Goal: Task Accomplishment & Management: Complete application form

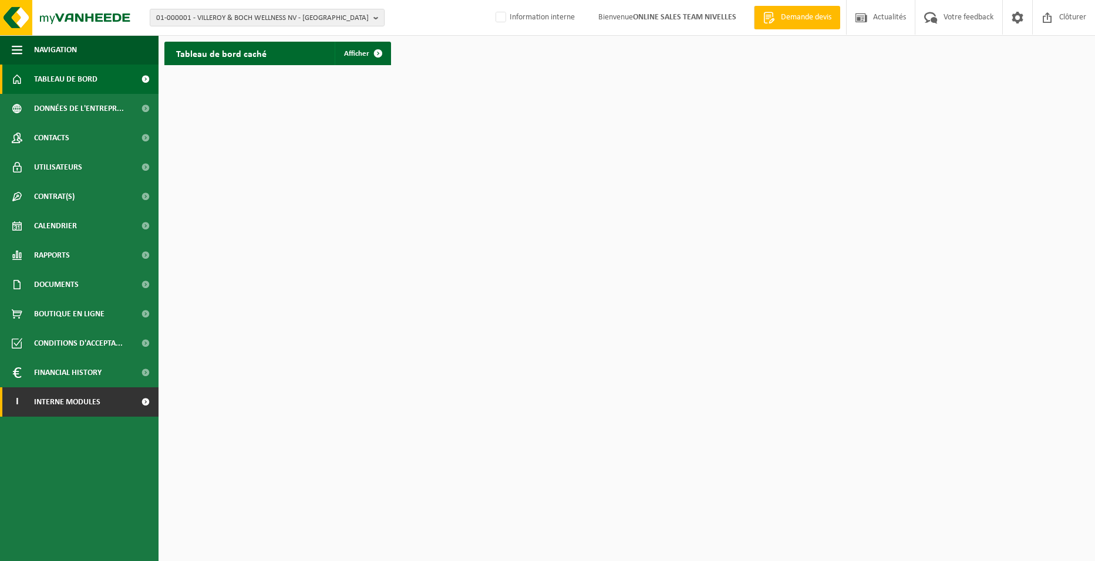
click at [119, 409] on link "I Interne modules" at bounding box center [79, 402] width 159 height 29
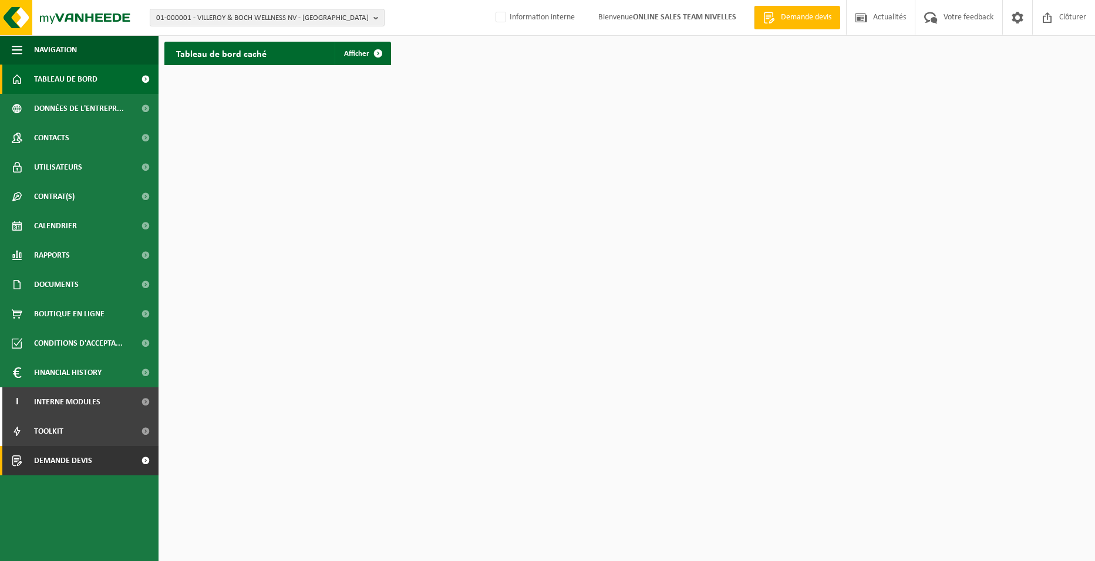
click at [110, 463] on link "Demande devis" at bounding box center [79, 460] width 159 height 29
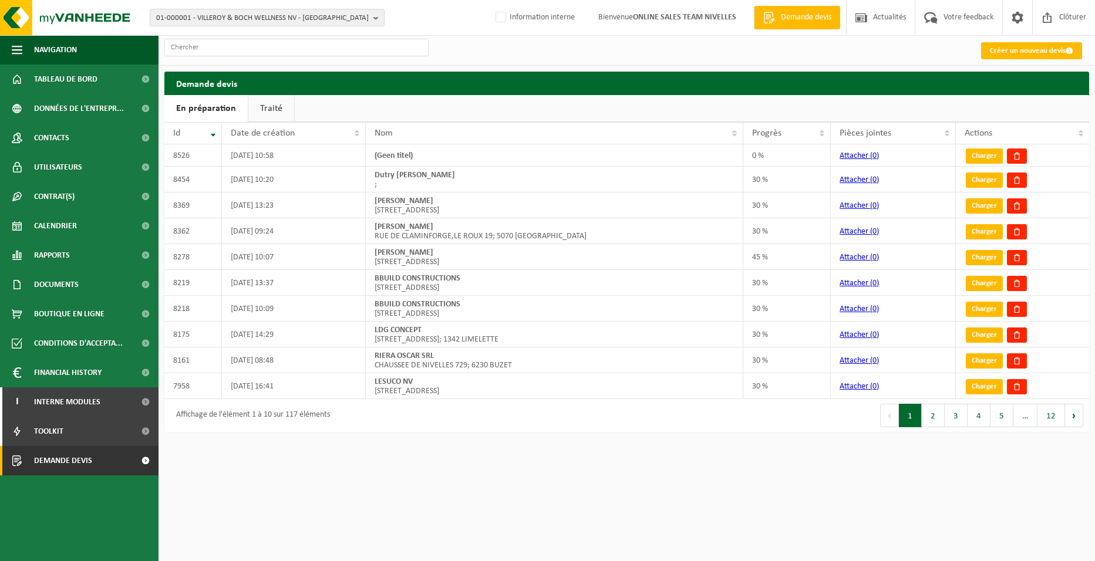
click at [1007, 54] on link "Créer un nouveau devis" at bounding box center [1031, 50] width 101 height 17
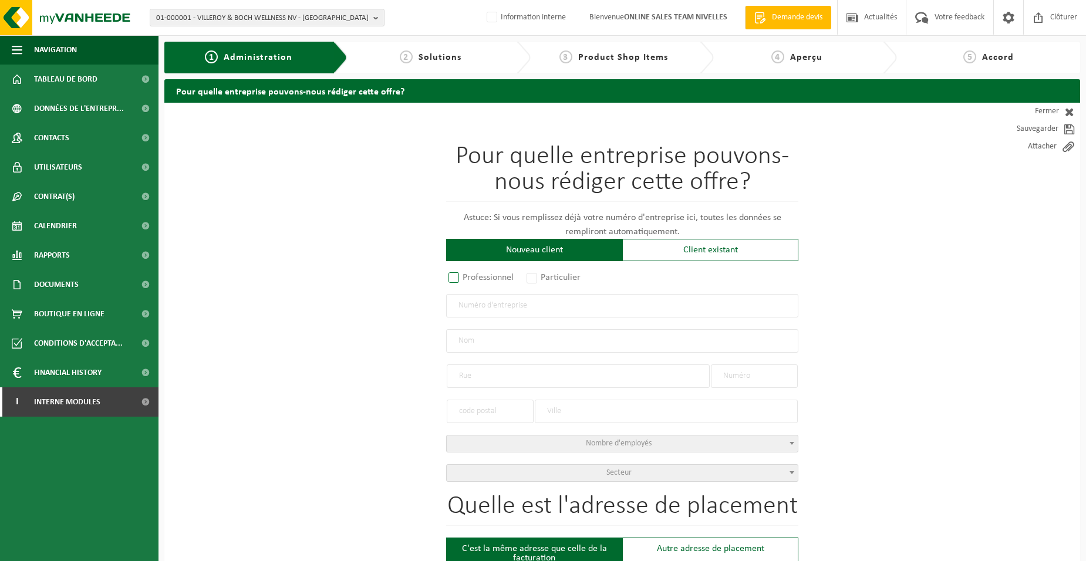
click at [498, 277] on label "Professionnel" at bounding box center [481, 278] width 71 height 16
click at [473, 277] on input "Professionnel" at bounding box center [470, 279] width 8 height 8
radio input "true"
click at [504, 311] on input "text" at bounding box center [622, 305] width 352 height 23
type input "0658883782"
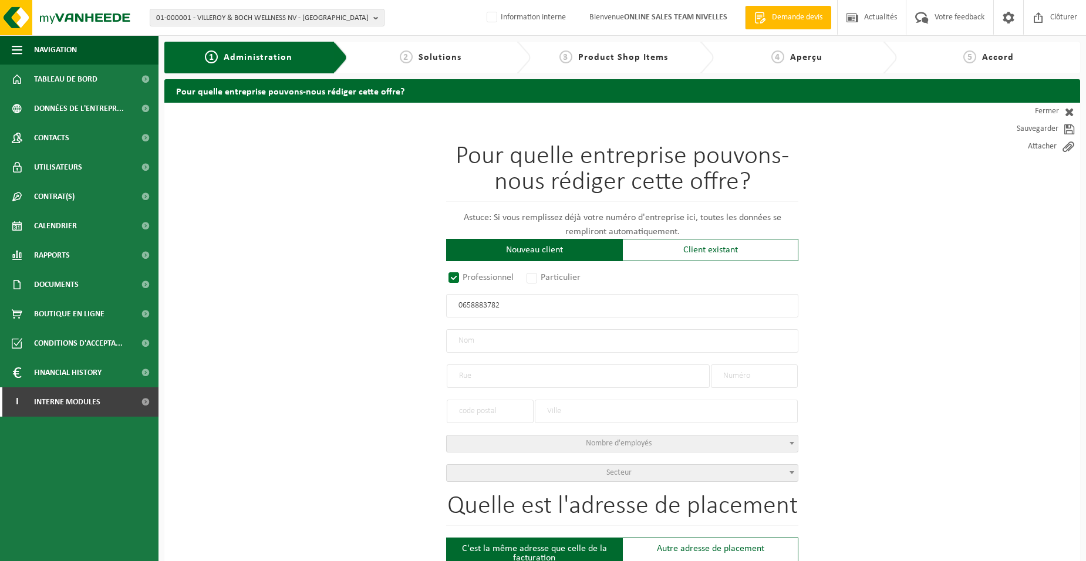
radio input "true"
type input "0658883782"
type input "VS HOUSE SECURITY SRL"
type input "AVENUE BLÜCHER"
type input "3"
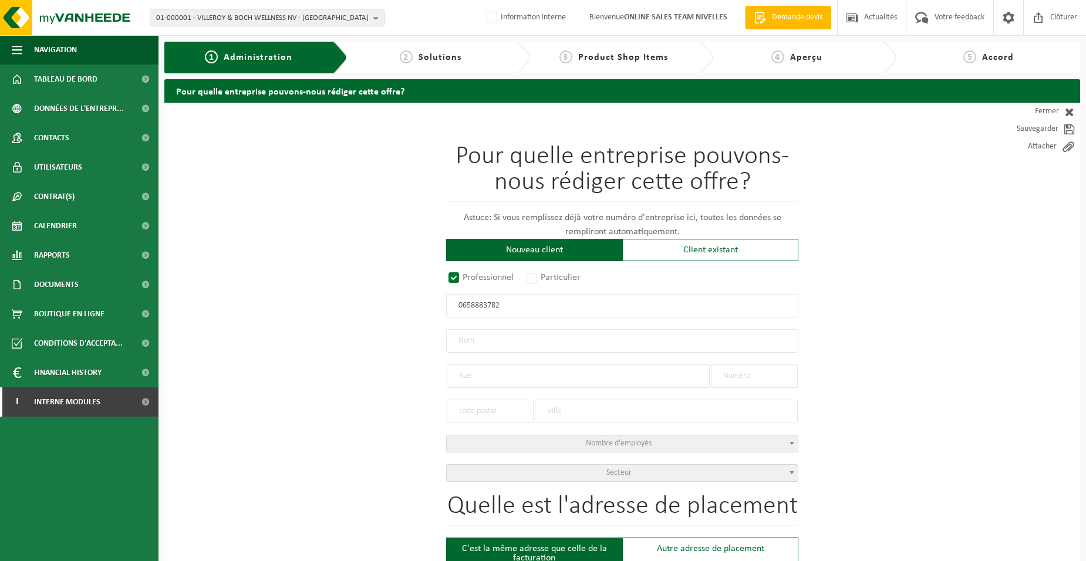
type input "1410"
type input "WATERLOO"
select select "D"
type input "VS HOUSE SECURITY SRL"
type input "AVENUE BLÜCHER"
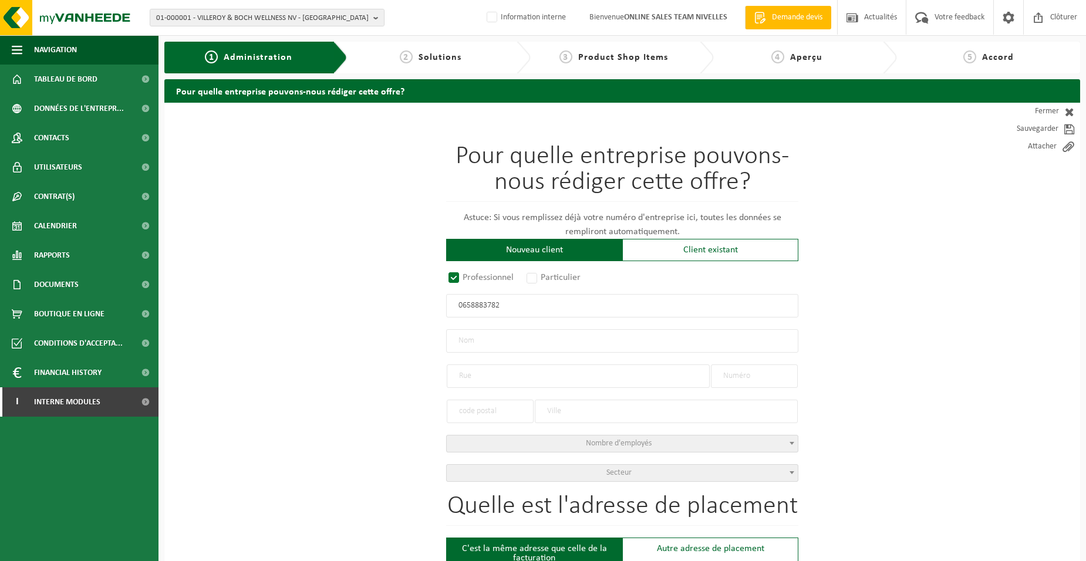
type input "3"
type input "1410"
type input "WATERLOO"
type input "2255553668"
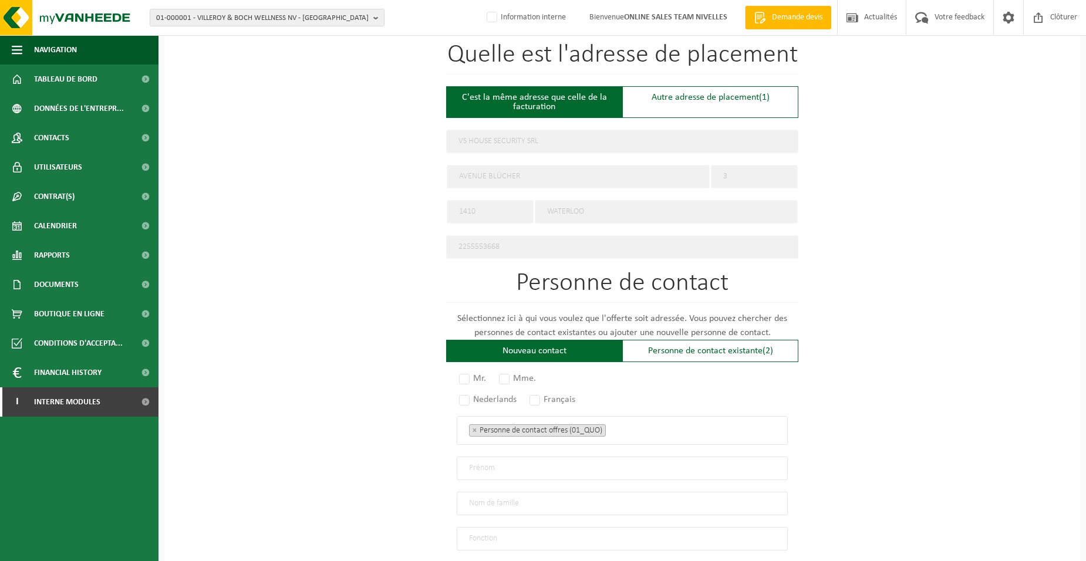
scroll to position [611, 0]
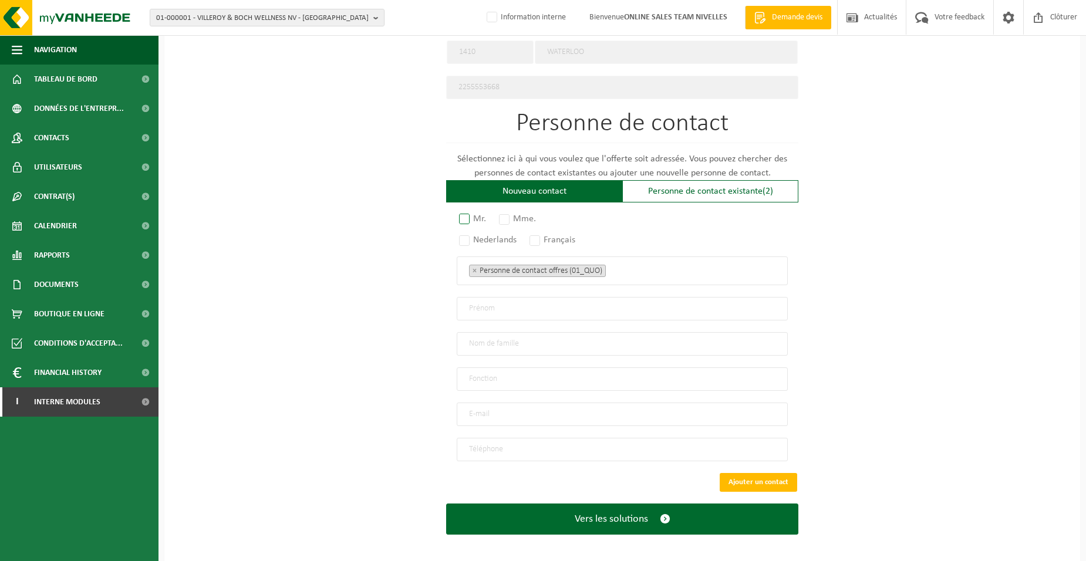
type input "0658883782"
click at [467, 213] on label "Mr." at bounding box center [473, 219] width 33 height 16
radio input "true"
click at [535, 241] on div "Mr. Mme. Nederlands Français Personne de contact offres (01_QUO) Responsable ge…" at bounding box center [622, 337] width 352 height 247
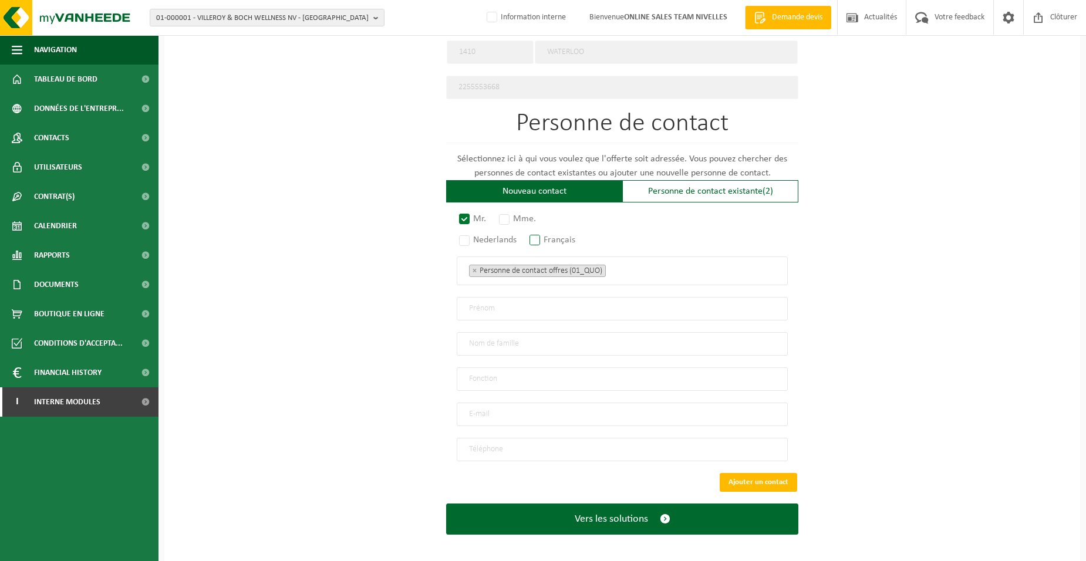
click at [541, 236] on label "Français" at bounding box center [553, 240] width 52 height 16
radio input "true"
click at [639, 271] on ul "× Personne de contact offres (01_QUO)" at bounding box center [622, 270] width 307 height 15
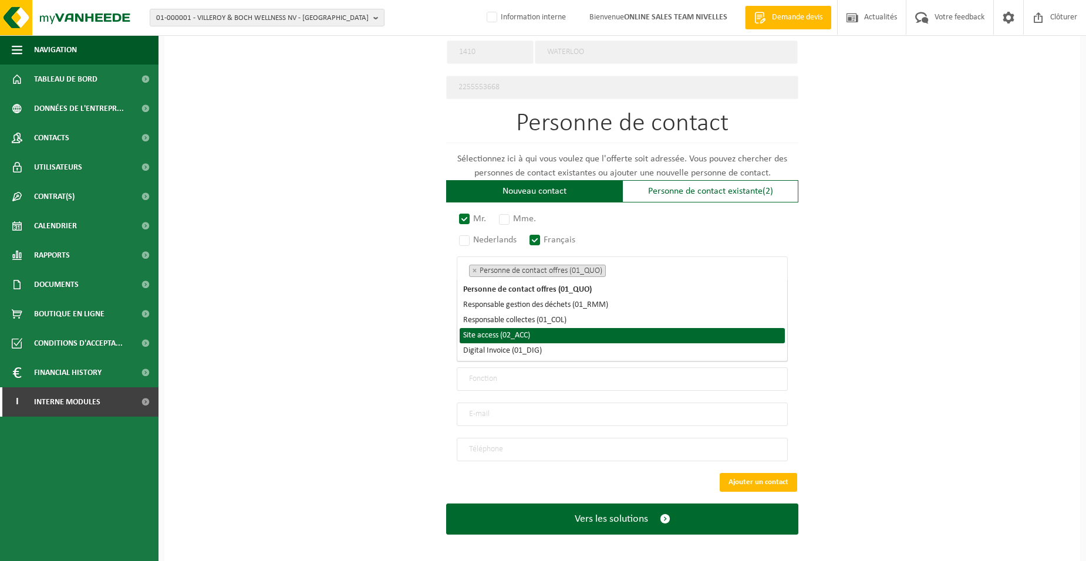
click at [561, 340] on li "Site access (02_ACC)" at bounding box center [622, 335] width 325 height 15
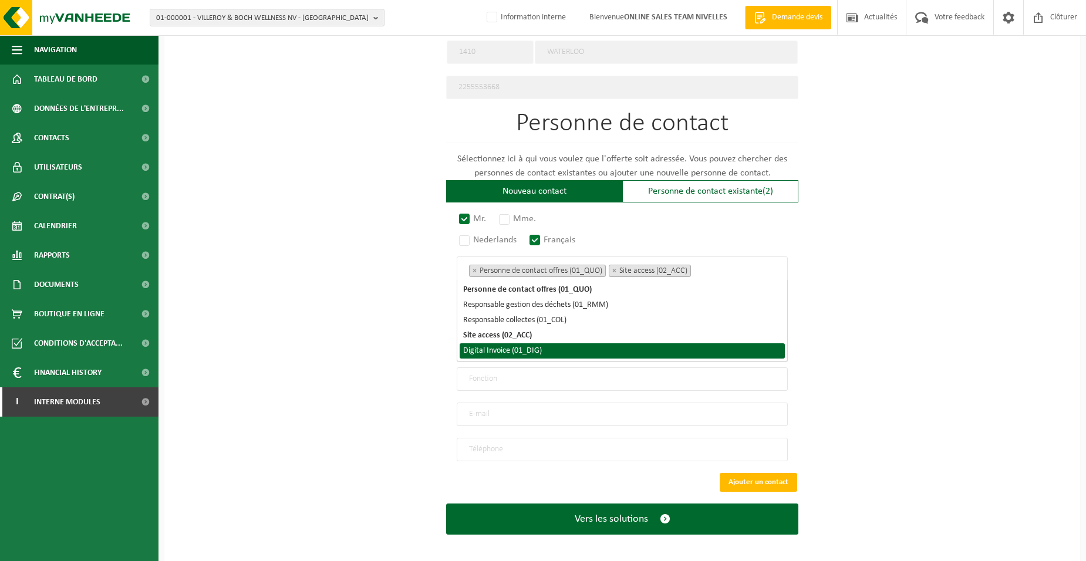
click at [555, 352] on li "Digital Invoice (01_DIG)" at bounding box center [622, 351] width 325 height 15
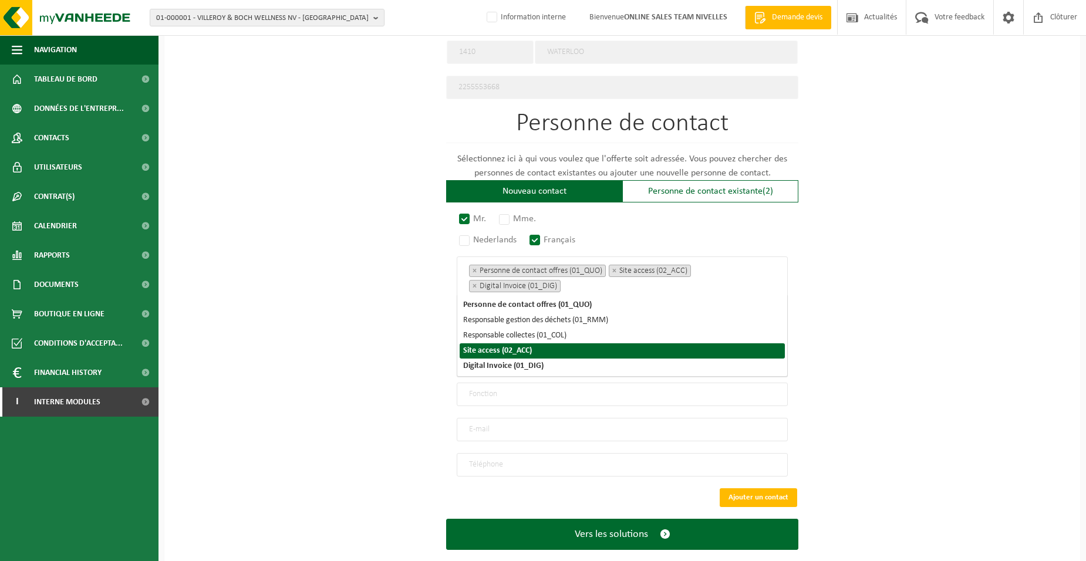
click at [400, 354] on div "Pour quelle entreprise pouvons-nous rédiger cette offre? Astuce: Si vous rempli…" at bounding box center [622, 35] width 916 height 1088
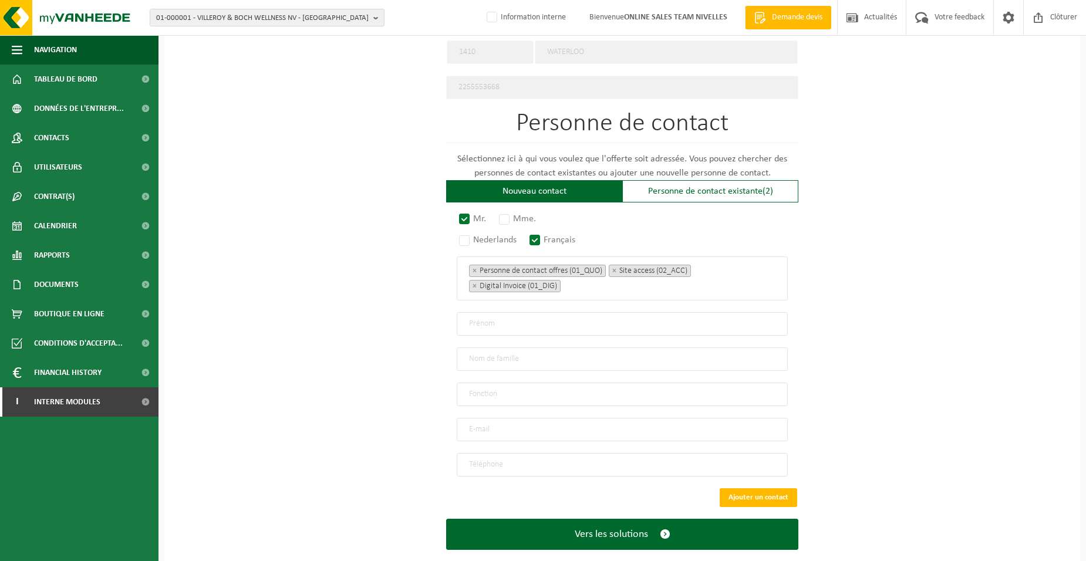
click at [482, 324] on input "text" at bounding box center [622, 323] width 331 height 23
type input "VALSAMIS"
click at [541, 362] on input "text" at bounding box center [622, 359] width 331 height 23
type input "SPYRO"
click at [482, 394] on input "text" at bounding box center [622, 394] width 331 height 23
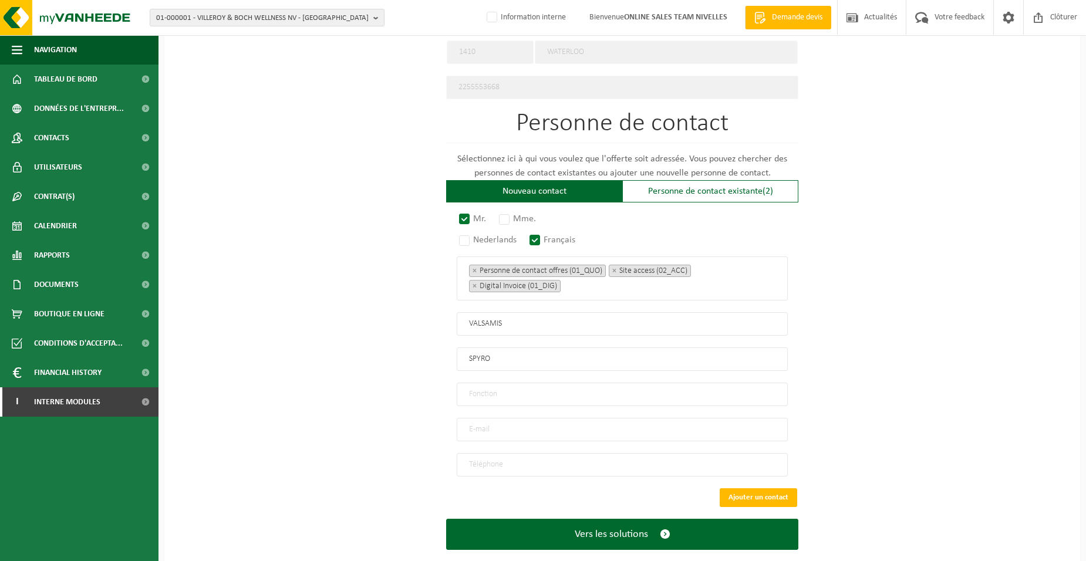
type input "Directeur"
click at [472, 424] on input "email" at bounding box center [622, 429] width 331 height 23
type input "INFO@VSHOUSESECURITY.BE"
click at [476, 453] on input "tel" at bounding box center [622, 464] width 331 height 23
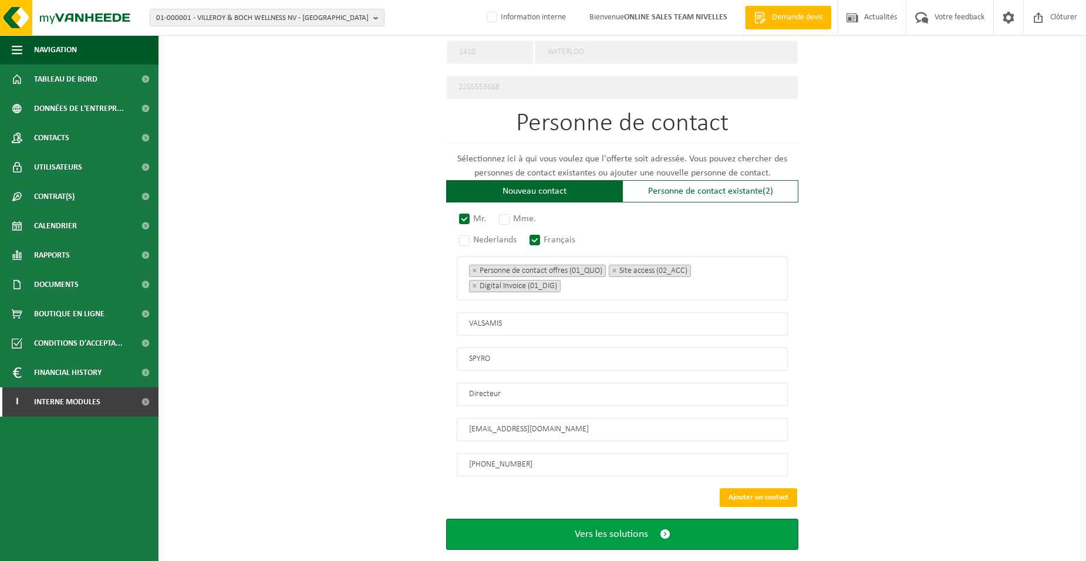
type input "+32 477 63 01 72"
click at [729, 520] on button "Vers les solutions" at bounding box center [622, 534] width 352 height 31
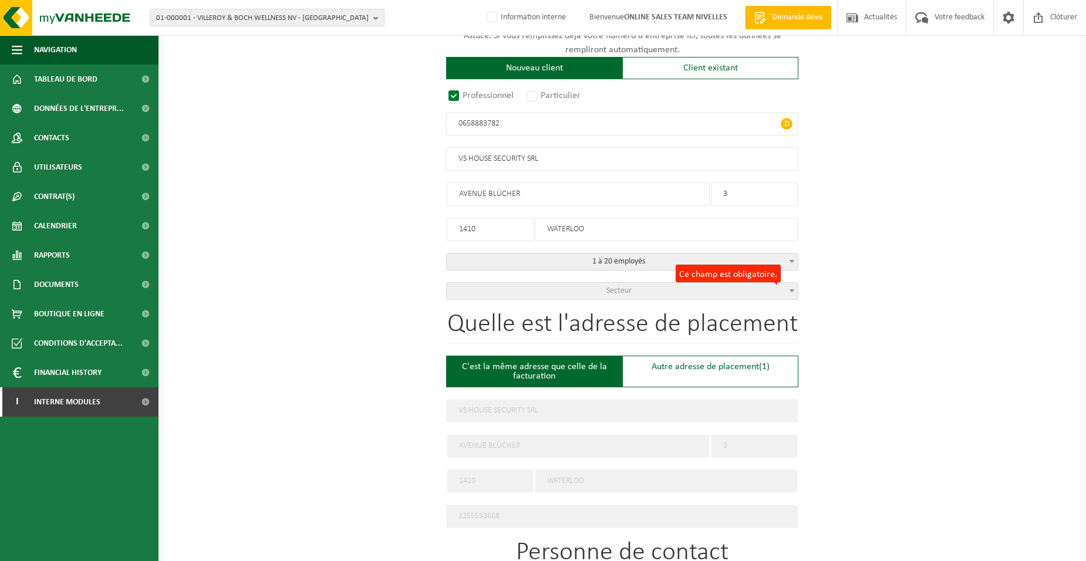
click at [655, 290] on span "Secteur" at bounding box center [622, 291] width 351 height 16
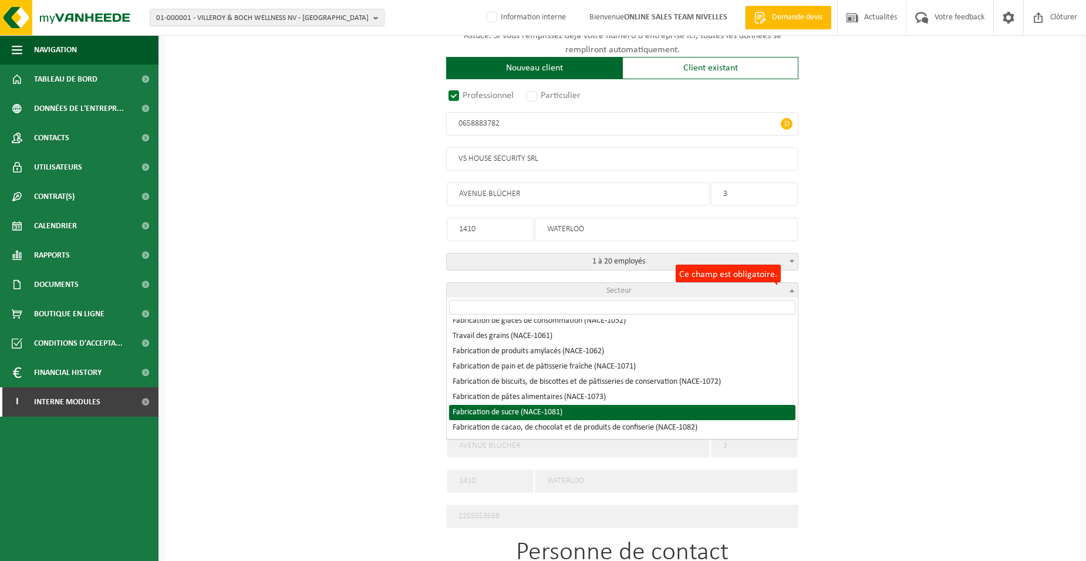
scroll to position [822, 0]
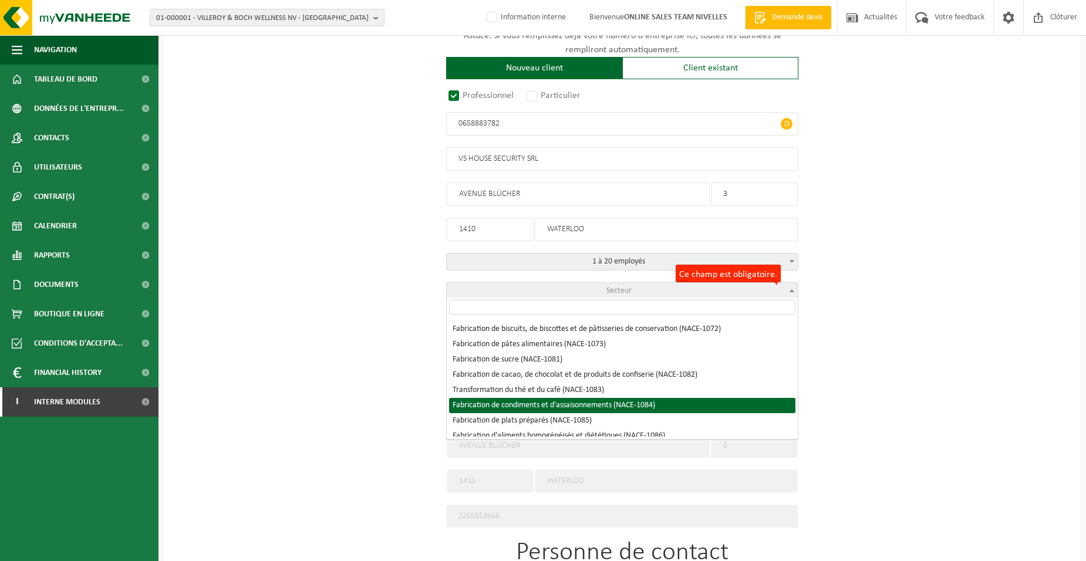
select select "NACE_1084"
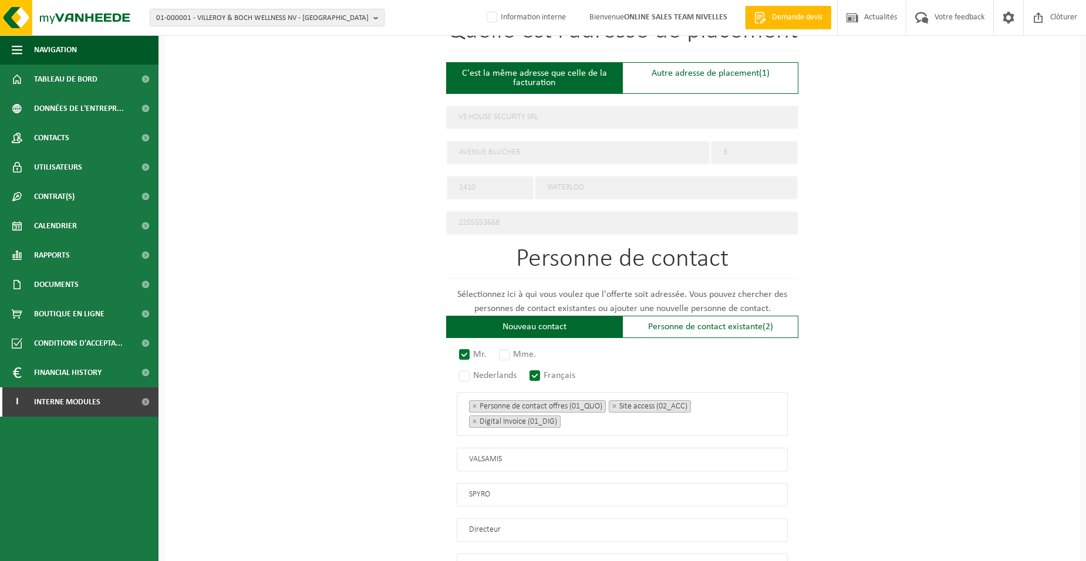
scroll to position [627, 0]
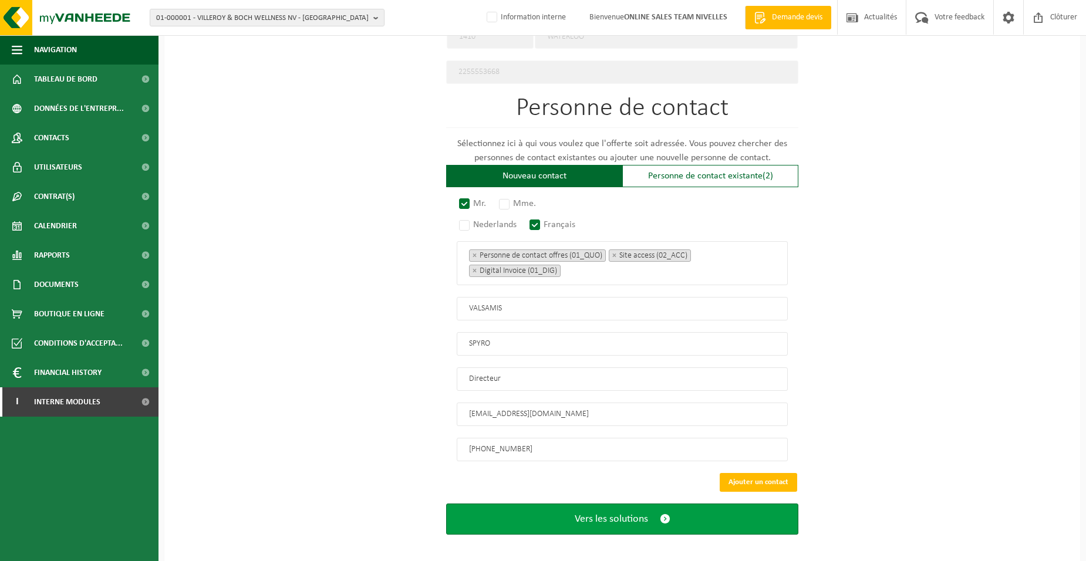
click at [640, 513] on span "Vers les solutions" at bounding box center [611, 519] width 73 height 12
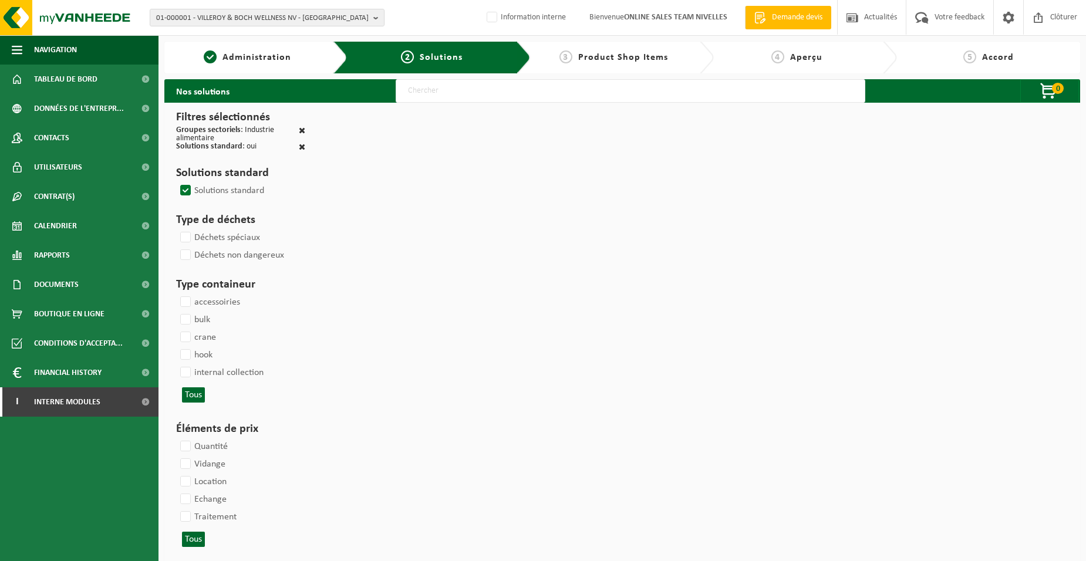
click at [402, 93] on input "text" at bounding box center [631, 90] width 470 height 23
type input "000052"
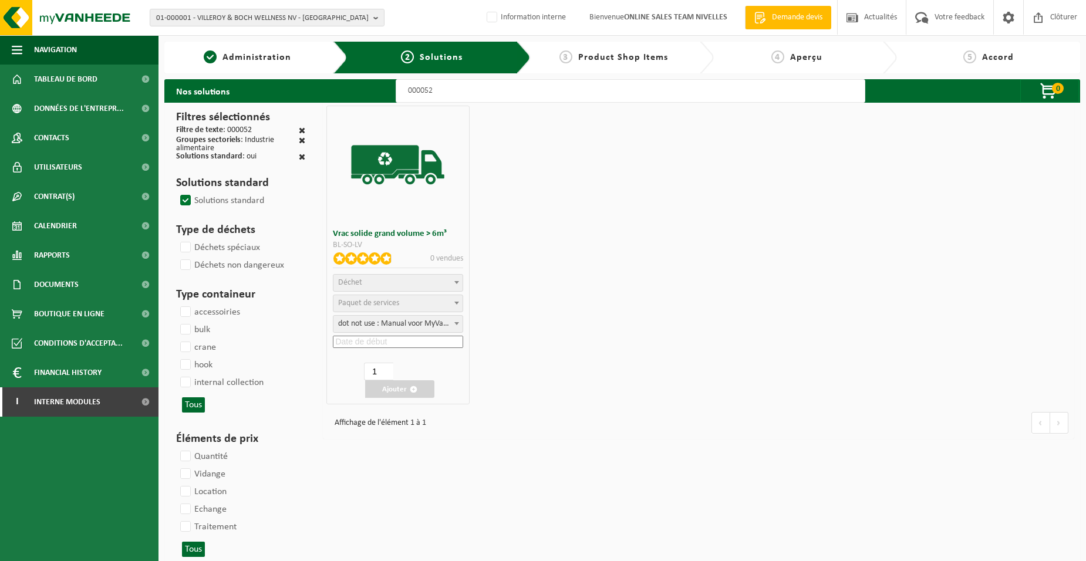
click at [389, 279] on span "Déchet" at bounding box center [398, 283] width 129 height 16
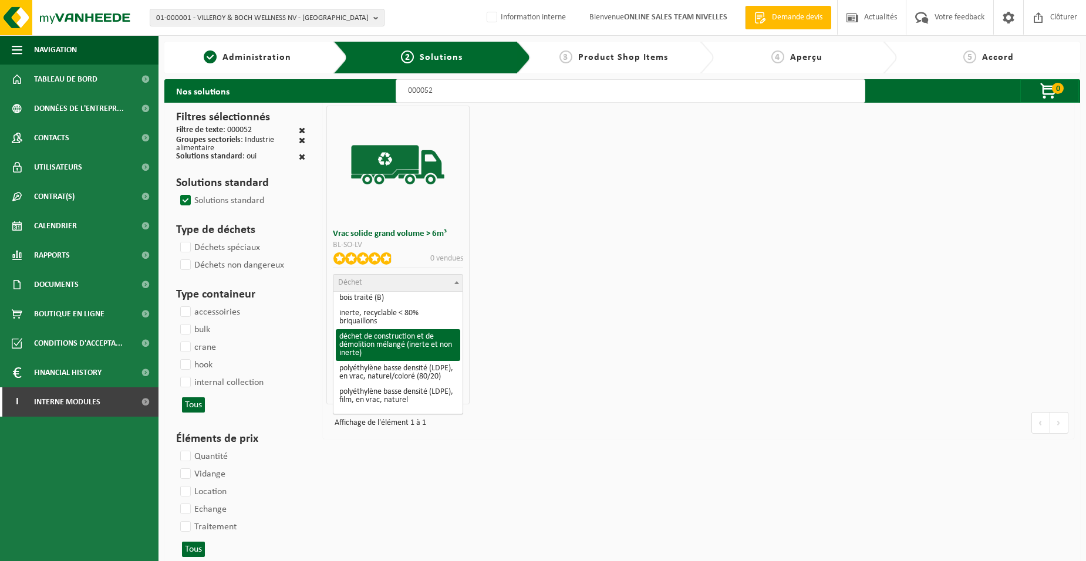
select select "31"
select select
select select "47"
select select "25"
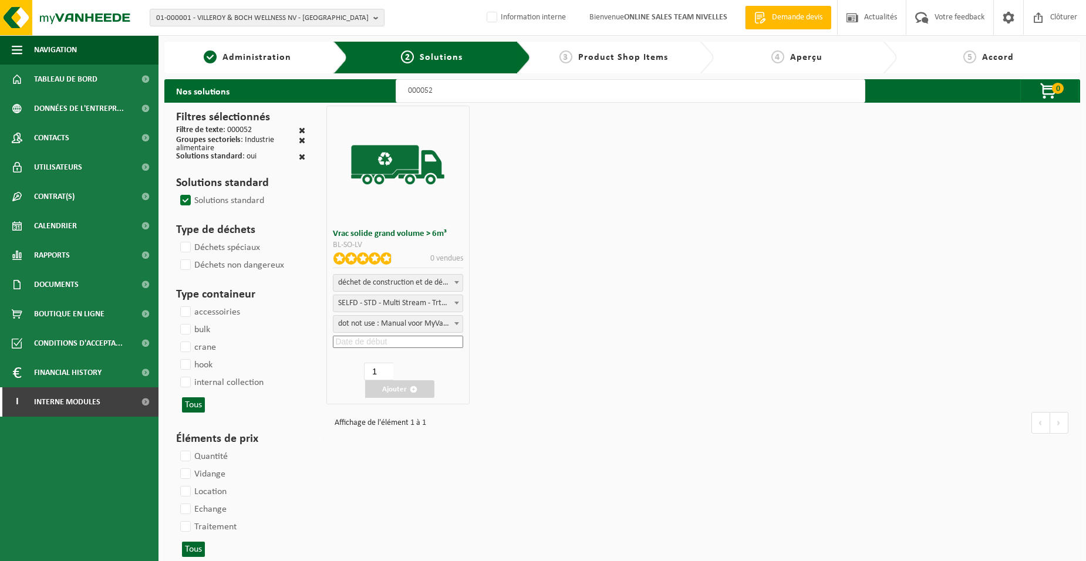
click at [401, 342] on input at bounding box center [398, 342] width 130 height 12
click at [389, 463] on div "21" at bounding box center [390, 464] width 21 height 19
type input "2025-08-21"
click at [392, 395] on button "Ajouter" at bounding box center [399, 390] width 69 height 18
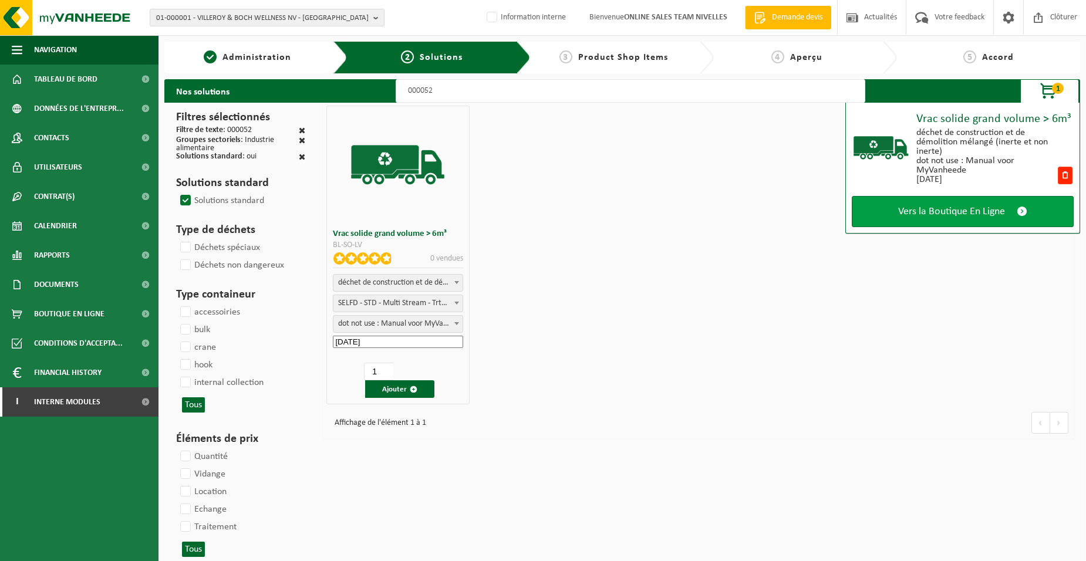
click at [965, 204] on link "Vers la Boutique En Ligne" at bounding box center [963, 211] width 222 height 31
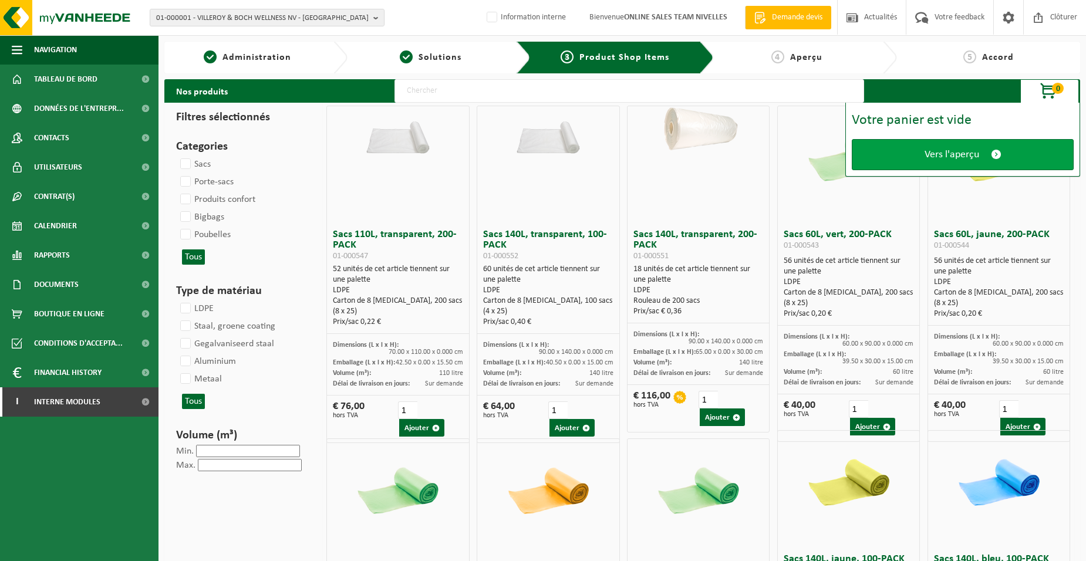
click at [949, 161] on link "Vers l'aperçu" at bounding box center [963, 154] width 222 height 31
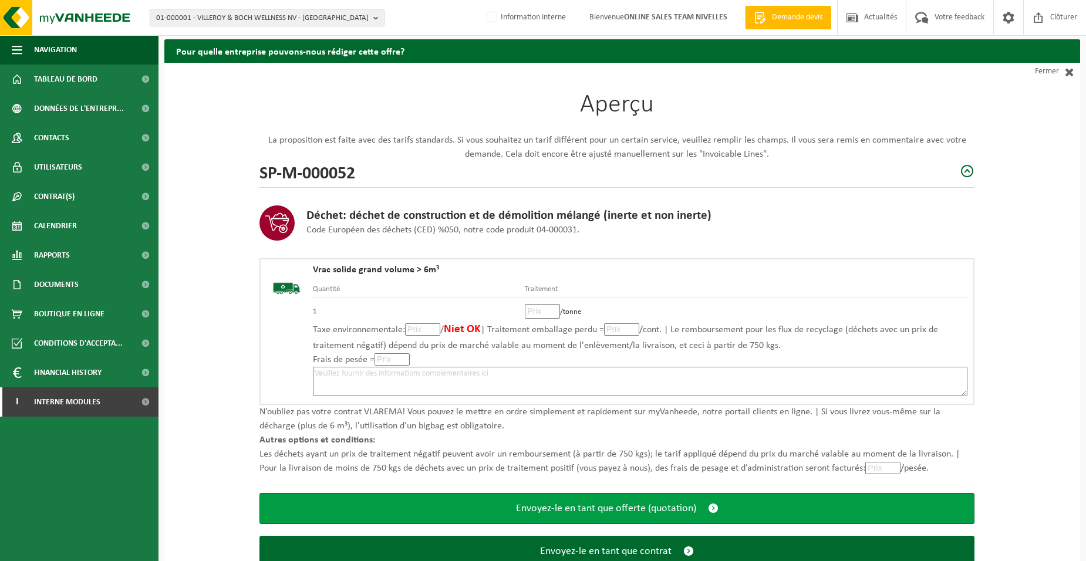
scroll to position [80, 0]
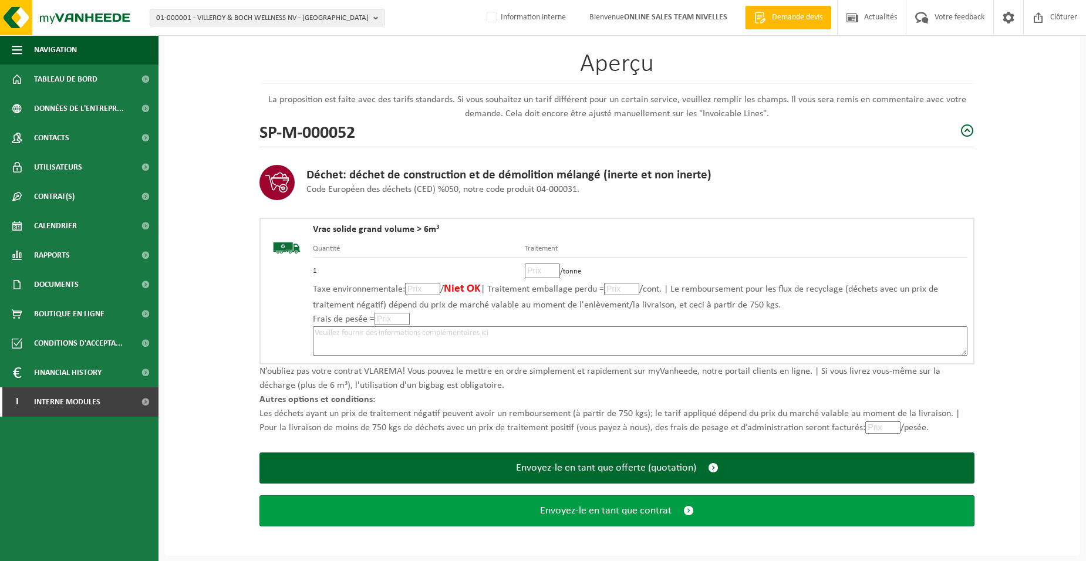
click at [608, 515] on span "Envoyez-le en tant que contrat" at bounding box center [606, 511] width 132 height 12
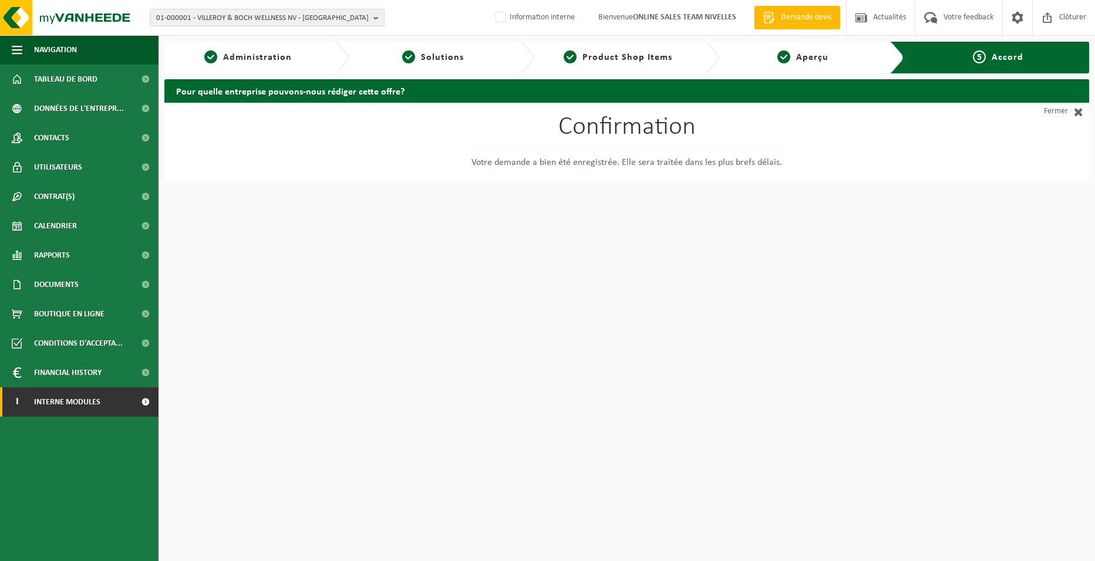
click at [68, 403] on span "Interne modules" at bounding box center [67, 402] width 66 height 29
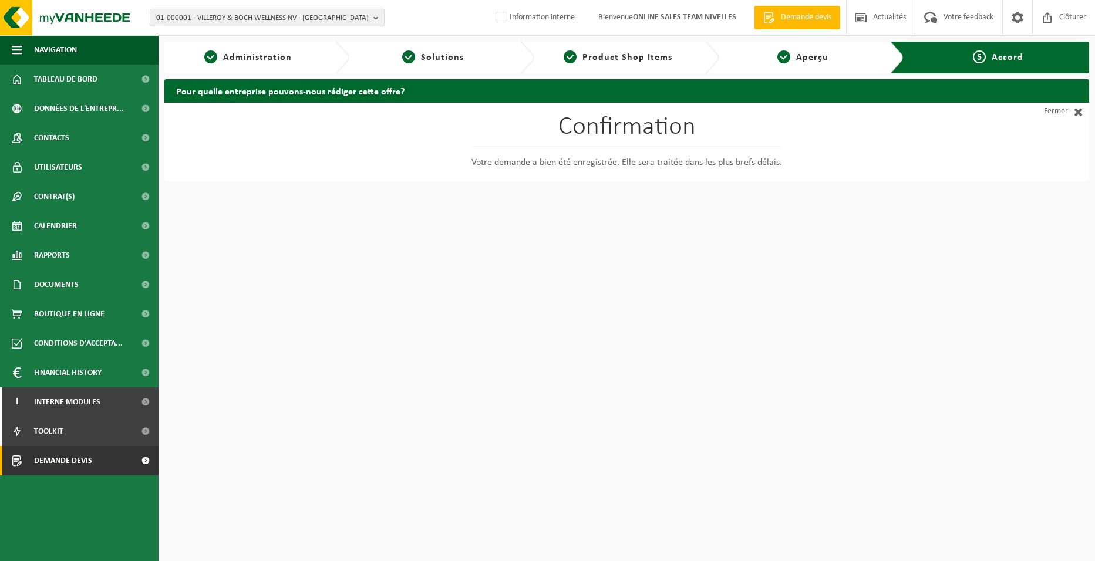
click at [80, 457] on span "Demande devis" at bounding box center [63, 460] width 58 height 29
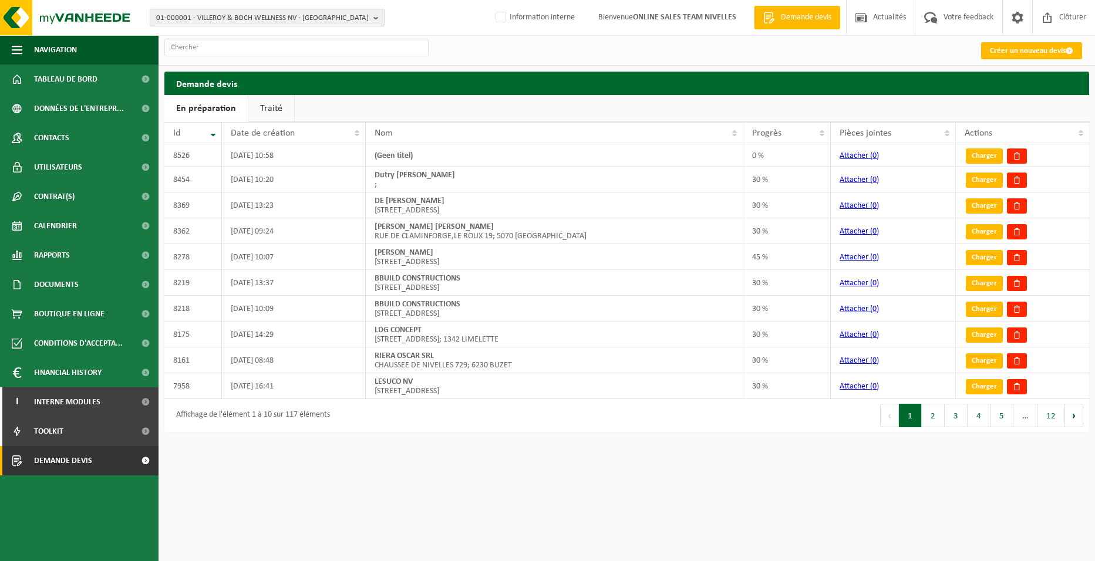
click at [1024, 50] on link "Créer un nouveau devis" at bounding box center [1031, 50] width 101 height 17
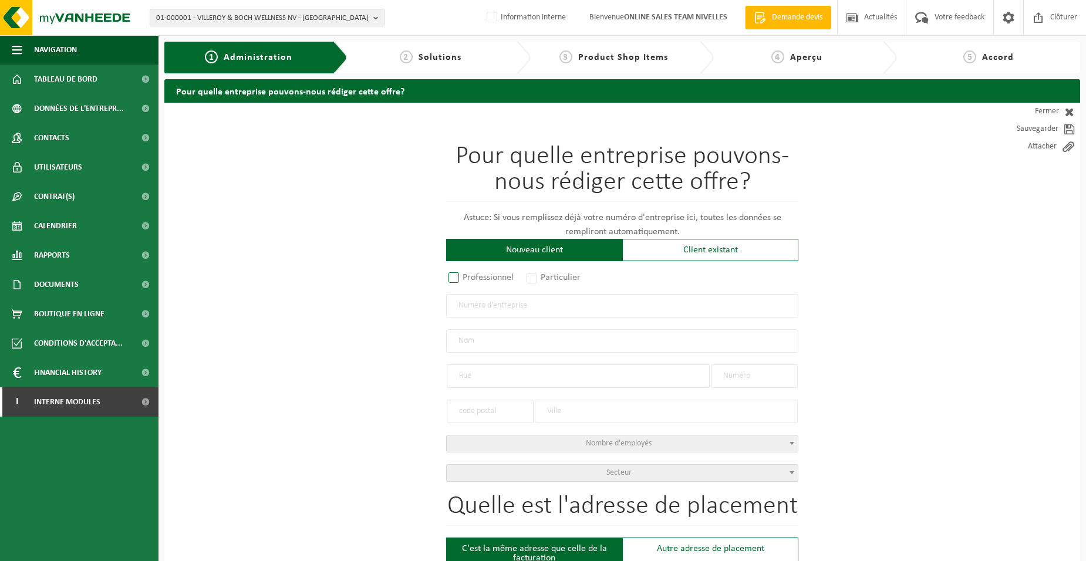
click at [506, 276] on label "Professionnel" at bounding box center [481, 278] width 71 height 16
click at [473, 276] on input "Professionnel" at bounding box center [470, 279] width 8 height 8
radio input "true"
click at [512, 312] on input "text" at bounding box center [622, 305] width 352 height 23
type input "0763320417"
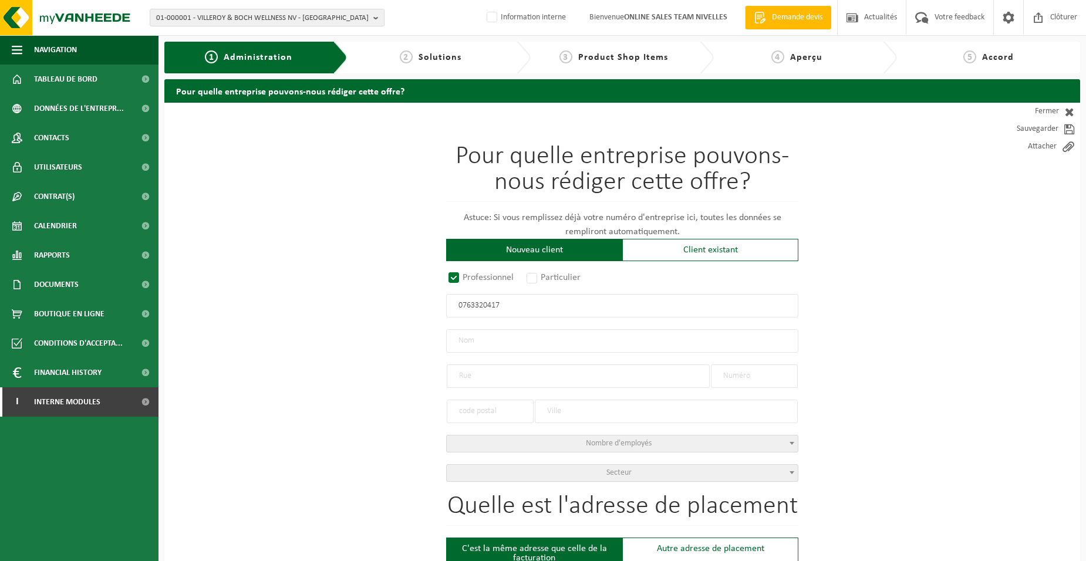
radio input "true"
type input "0763320417"
type input "ASSOCIATION PROFESSIONNELLE GÉNÉRALE SRL"
type input "RUE HAUTE"
type input "7"
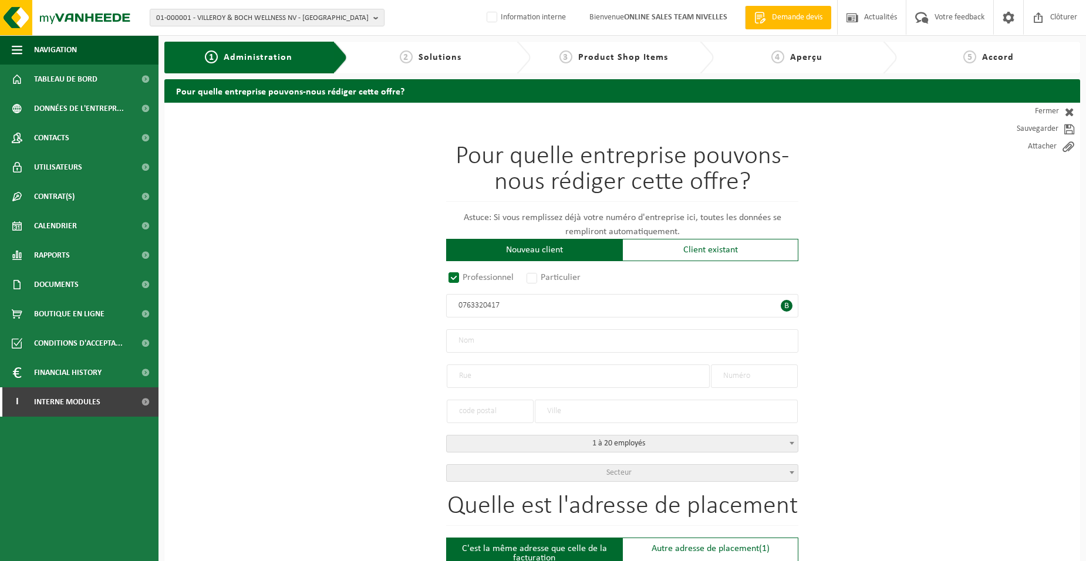
type input "7181"
type input "SENEFFE"
select select "D"
type input "ASSOCIATION PROFESSIONNELLE GÉNÉRALE SRL"
type input "RUE HAUTE"
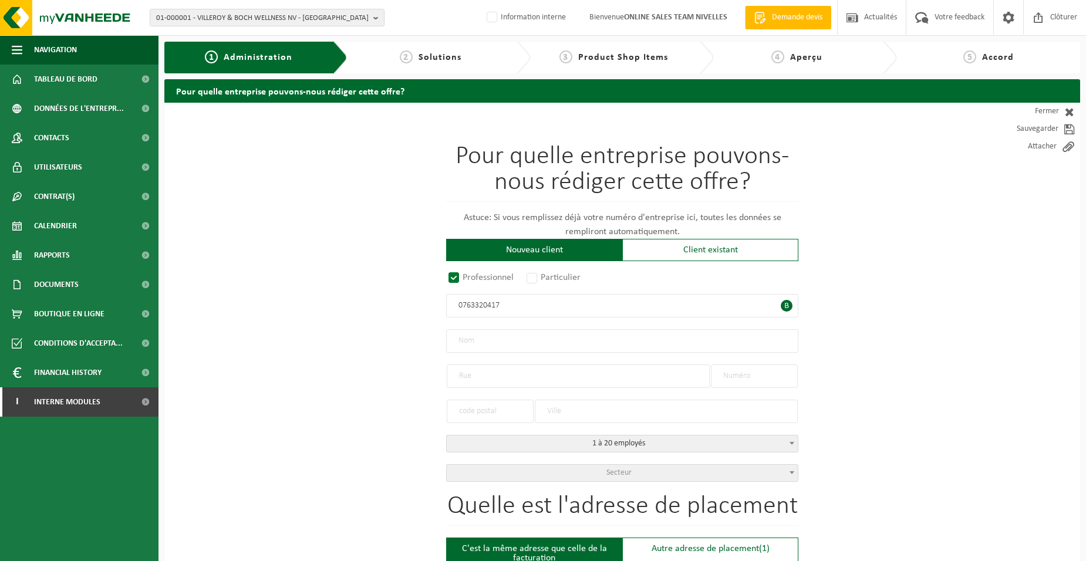
type input "7"
type input "7181"
type input "SENEFFE"
type input "2313324987"
type input "0763320417"
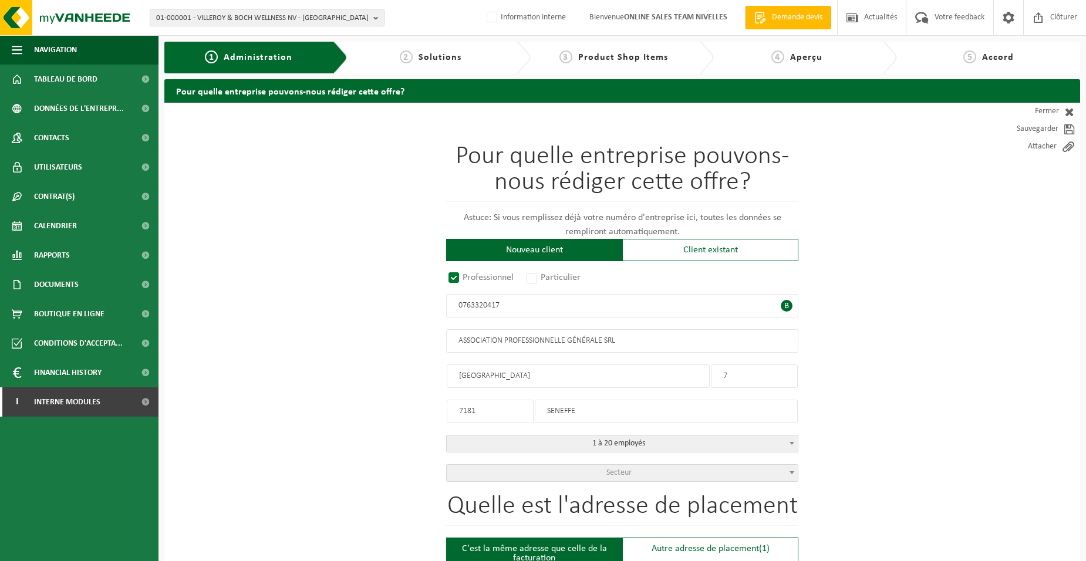
drag, startPoint x: 618, startPoint y: 341, endPoint x: 292, endPoint y: 313, distance: 327.2
type input "APROGE"
click at [487, 411] on input "7181" at bounding box center [490, 411] width 87 height 23
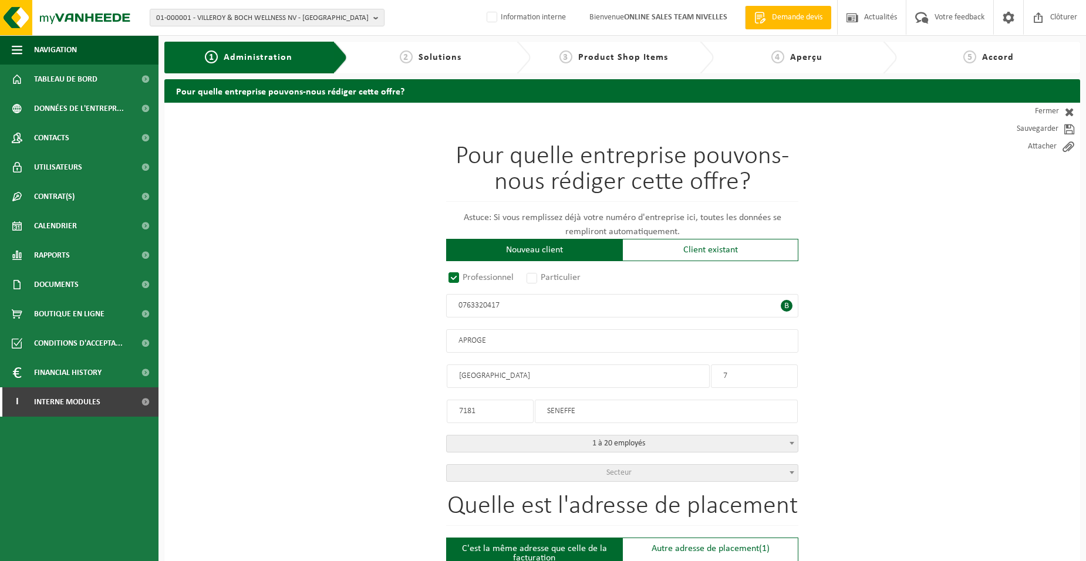
drag, startPoint x: 488, startPoint y: 412, endPoint x: 274, endPoint y: 404, distance: 214.5
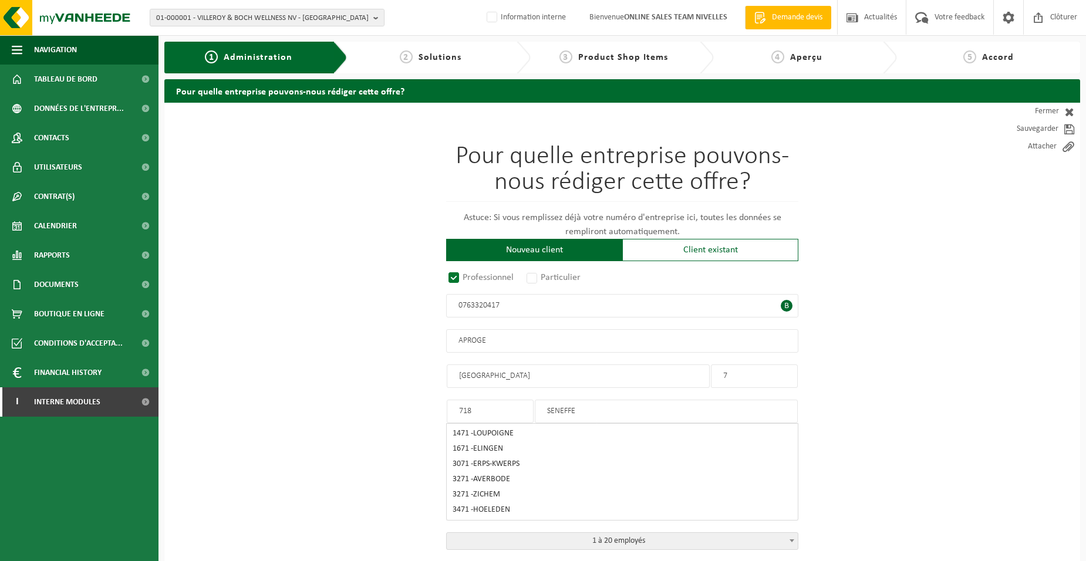
type input "7181"
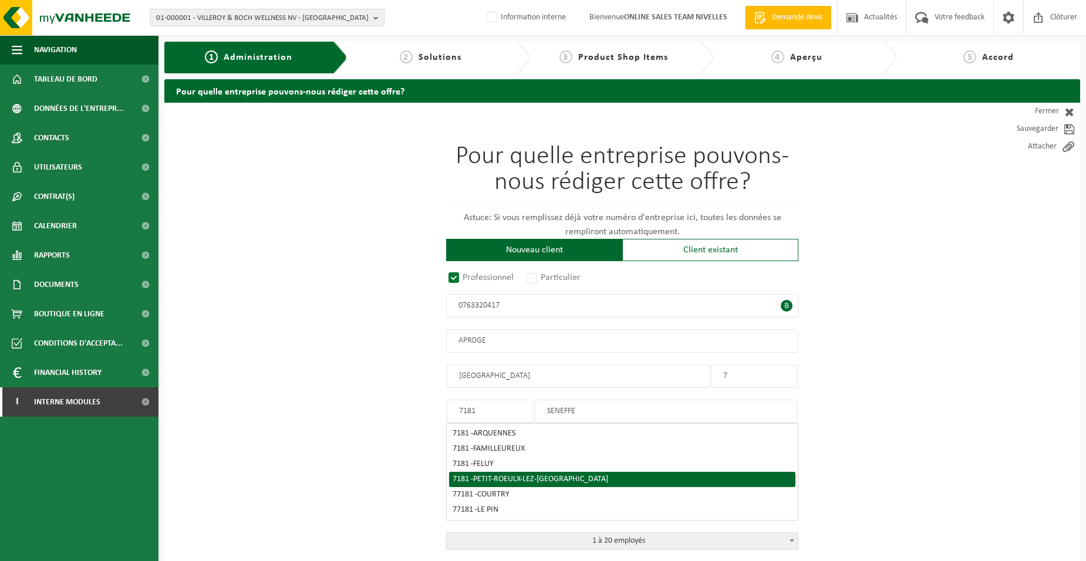
click at [556, 478] on span "PETIT-ROEULX-LEZ-NIVELLES" at bounding box center [540, 479] width 135 height 9
type input "PETIT-ROEULX-LEZ-NIVELLES"
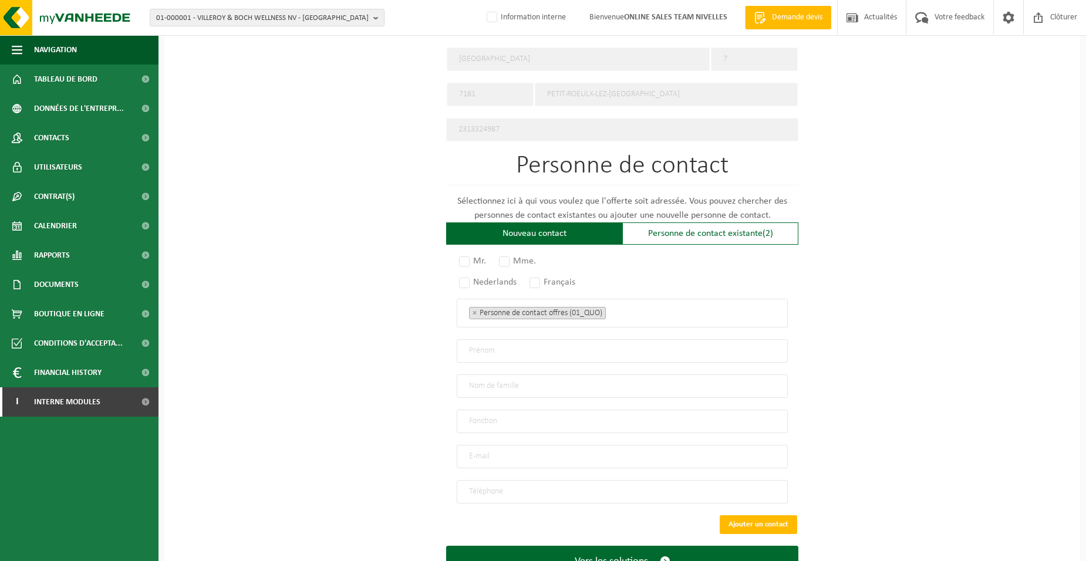
scroll to position [611, 0]
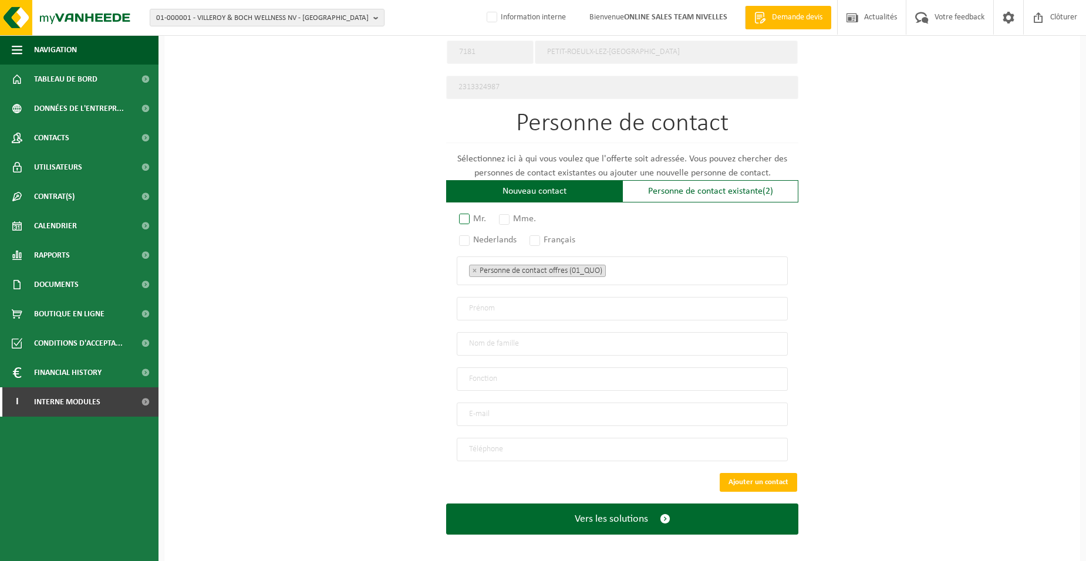
click at [472, 214] on label "Mr." at bounding box center [473, 219] width 33 height 16
radio input "true"
click at [541, 234] on label "Français" at bounding box center [553, 240] width 52 height 16
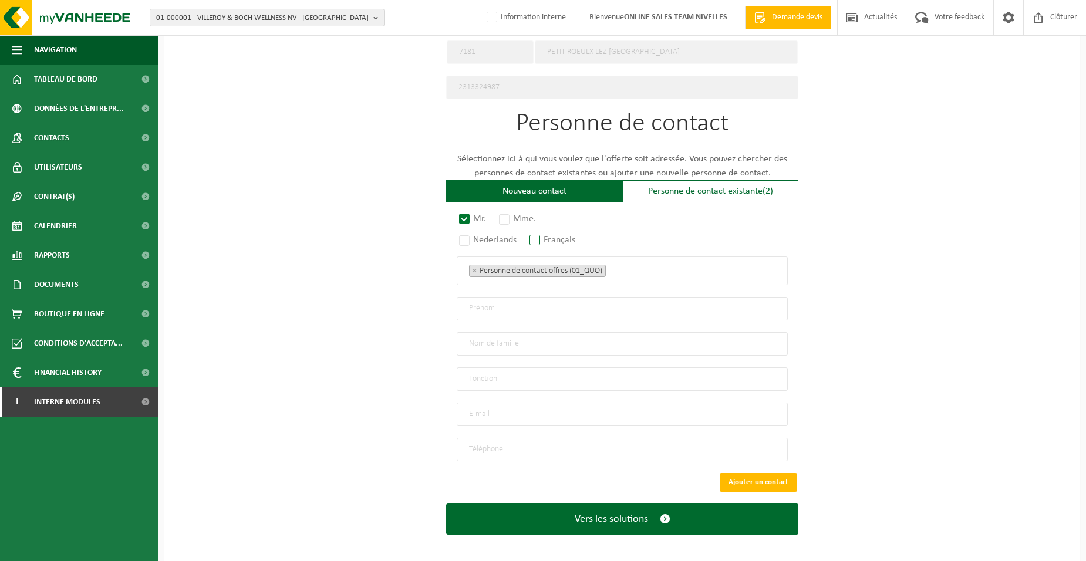
radio input "true"
click at [697, 279] on span "× Personne de contact offres (01_QUO)" at bounding box center [622, 271] width 331 height 29
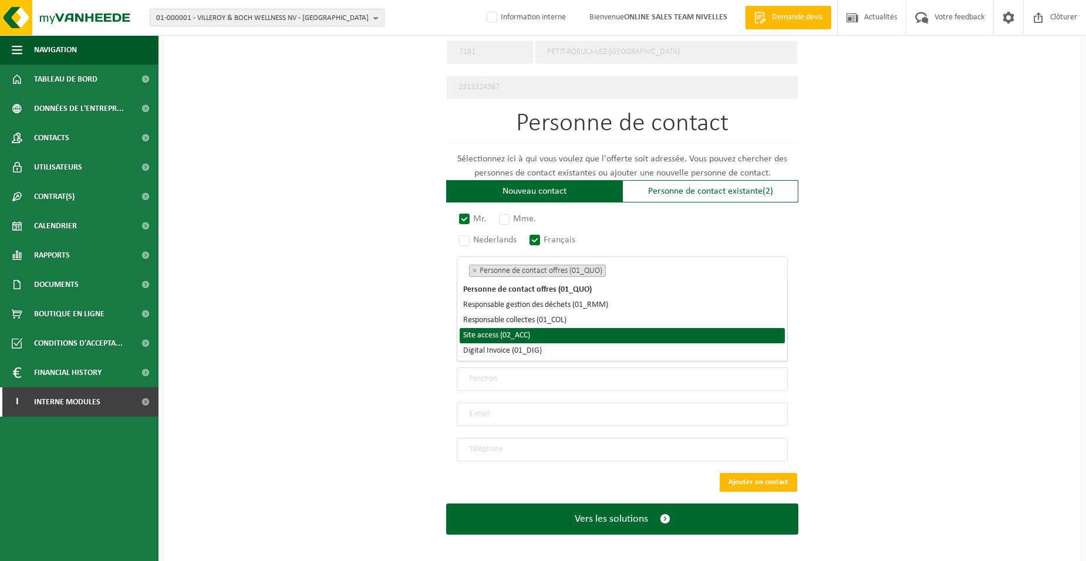
drag, startPoint x: 598, startPoint y: 337, endPoint x: 597, endPoint y: 349, distance: 11.8
click at [598, 338] on li "Site access (02_ACC)" at bounding box center [622, 335] width 325 height 15
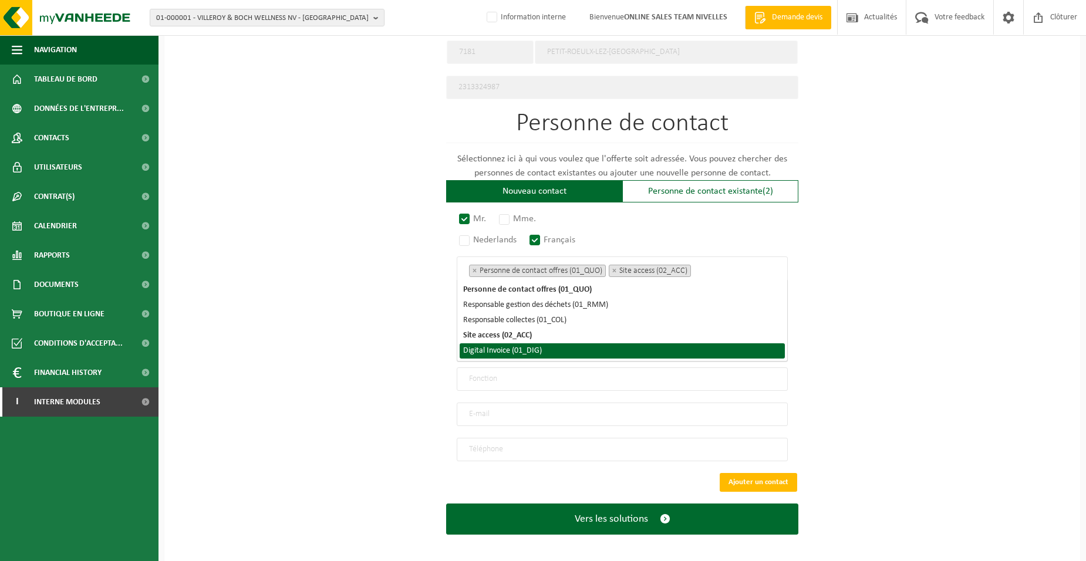
click at [597, 355] on li "Digital Invoice (01_DIG)" at bounding box center [622, 351] width 325 height 15
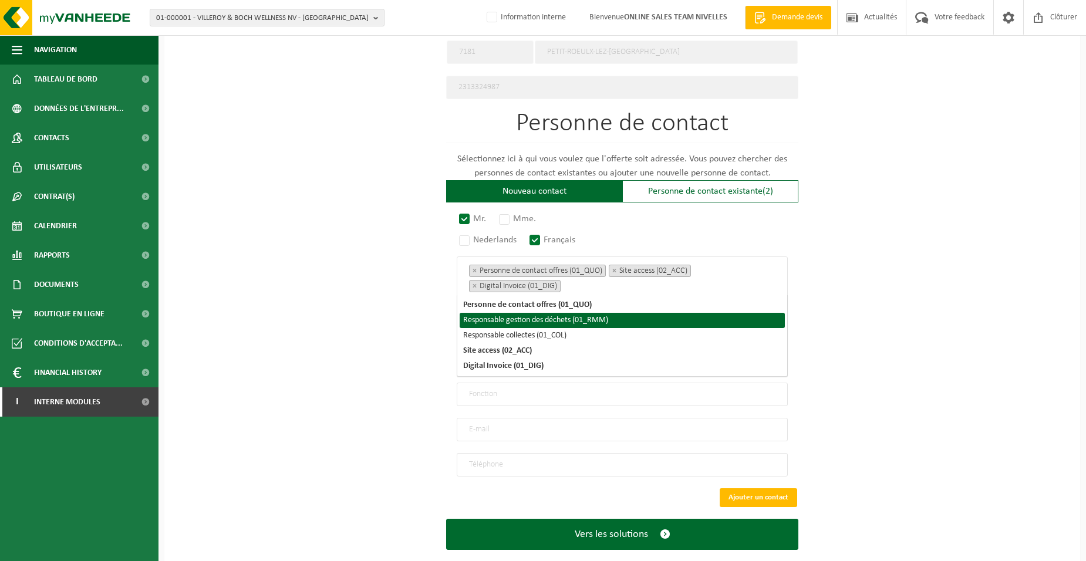
click at [413, 322] on div "Pour quelle entreprise pouvons-nous rédiger cette offre? Astuce: Si vous rempli…" at bounding box center [622, 35] width 916 height 1088
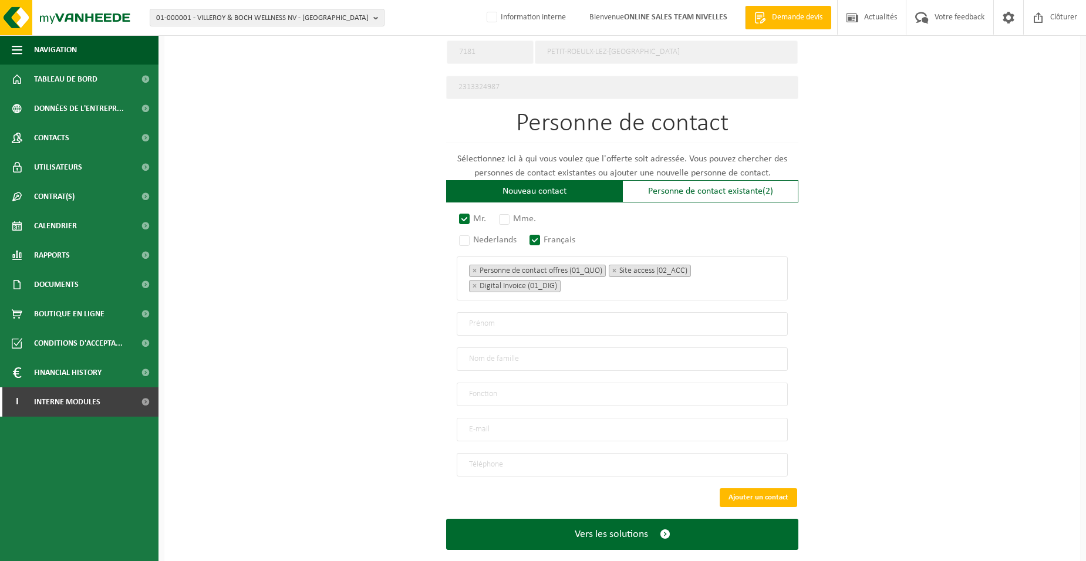
click at [496, 327] on input "text" at bounding box center [622, 323] width 331 height 23
type input "KEVIN"
click at [466, 353] on input "text" at bounding box center [622, 359] width 331 height 23
type input "MESTDAGH"
click at [497, 389] on input "text" at bounding box center [622, 394] width 331 height 23
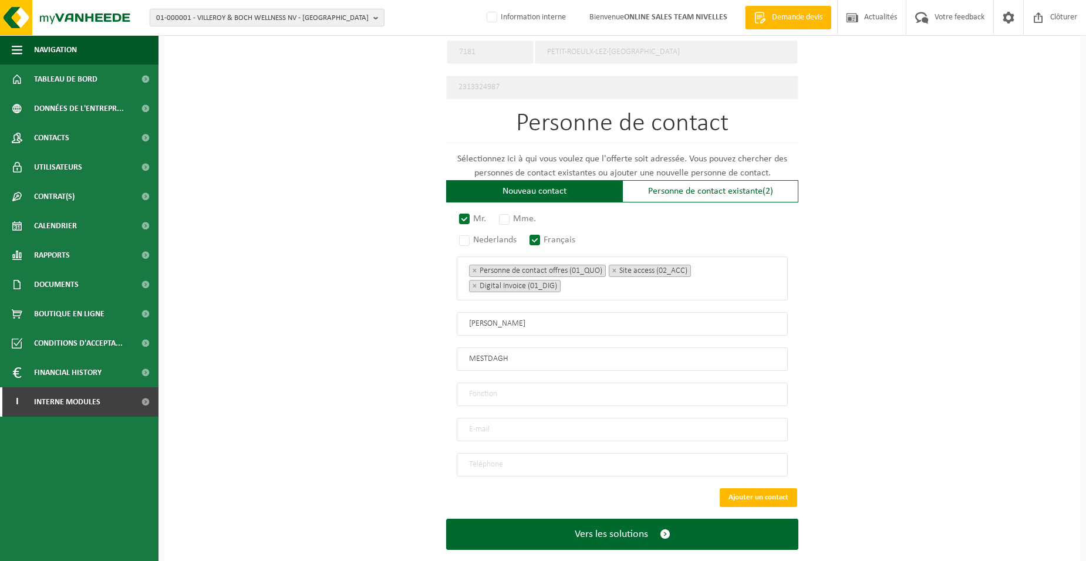
type input "Directeur"
click at [477, 429] on input "email" at bounding box center [622, 429] width 331 height 23
type input "CONTACT@APROGE.BE"
click at [514, 455] on input "tel" at bounding box center [622, 464] width 331 height 23
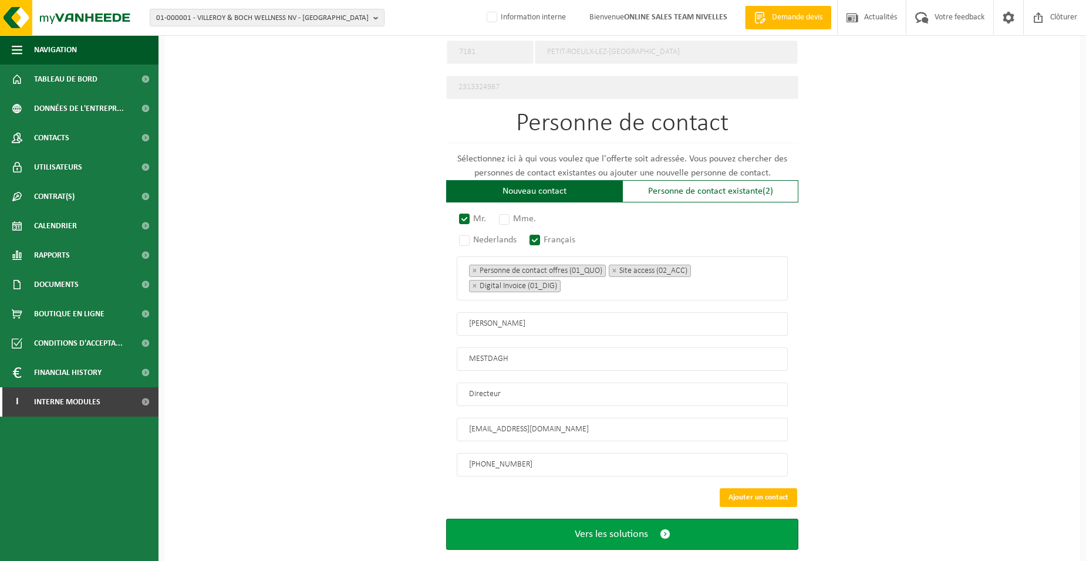
type input "+32 473 55 59 55"
click at [577, 533] on button "Vers les solutions" at bounding box center [622, 534] width 352 height 31
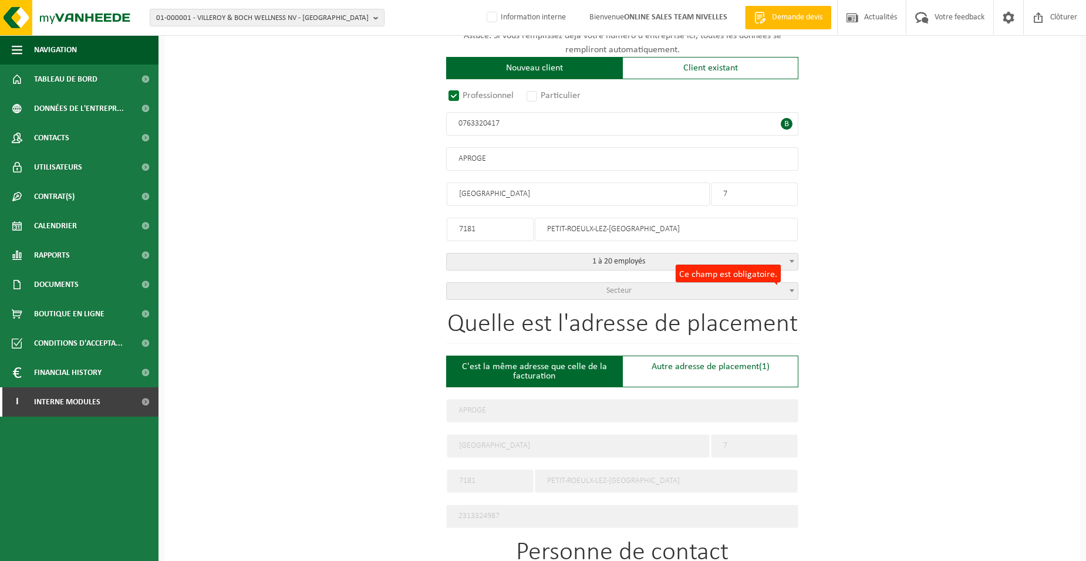
click at [608, 295] on span "Secteur" at bounding box center [622, 291] width 351 height 16
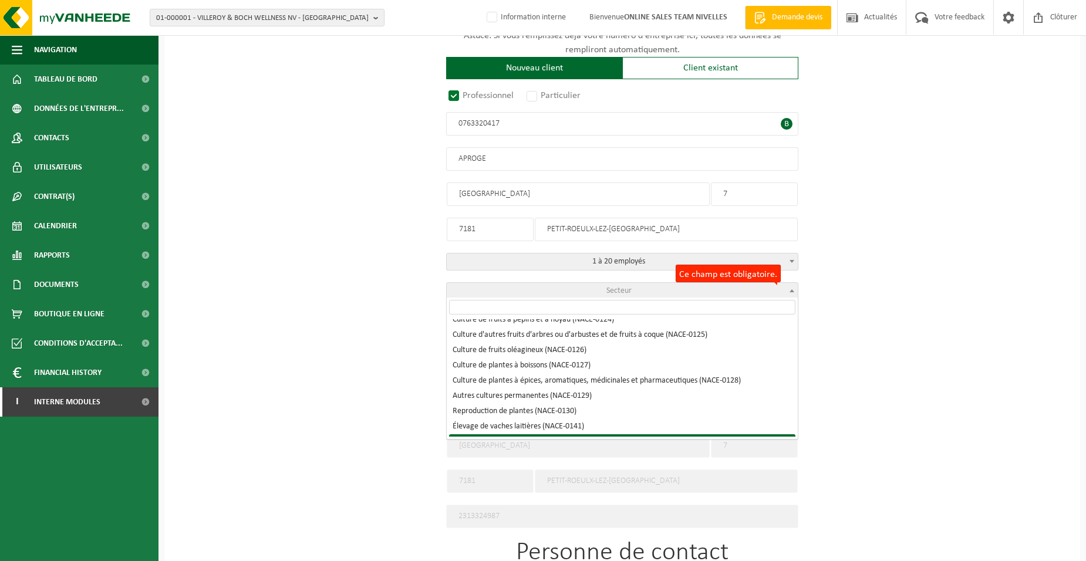
scroll to position [235, 0]
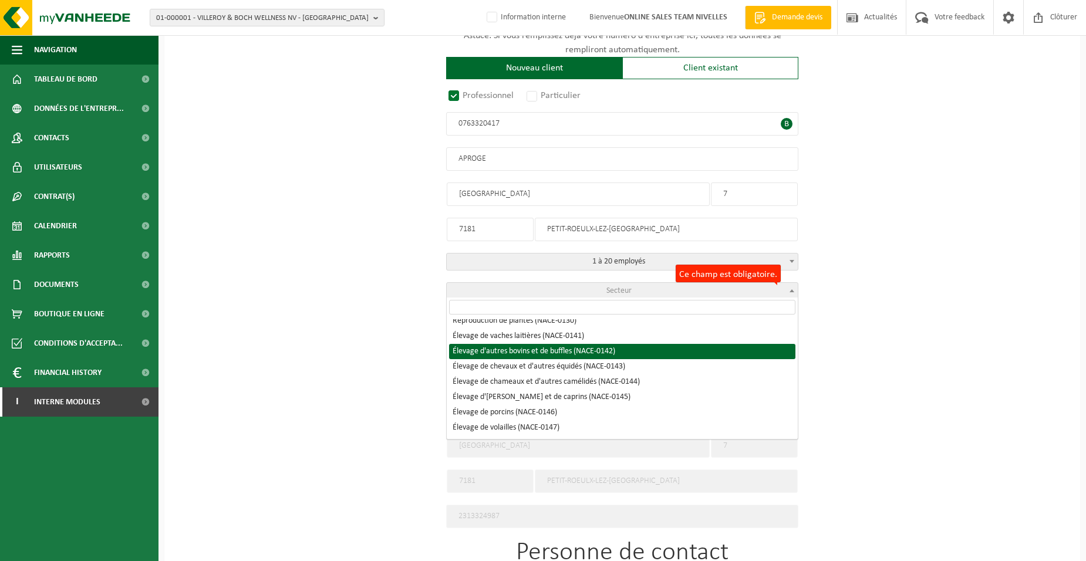
select select "NACE_0142"
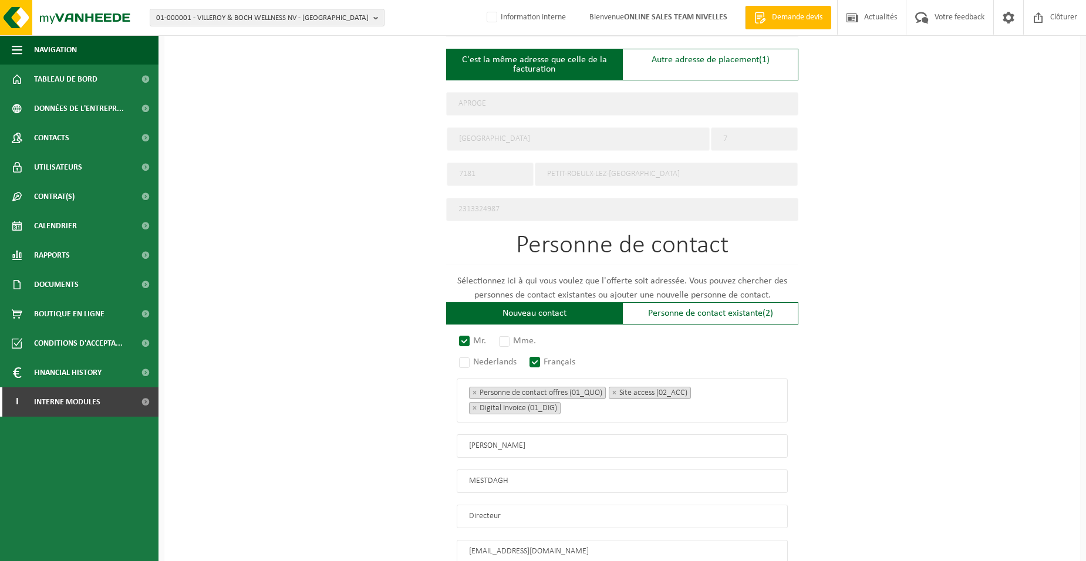
scroll to position [627, 0]
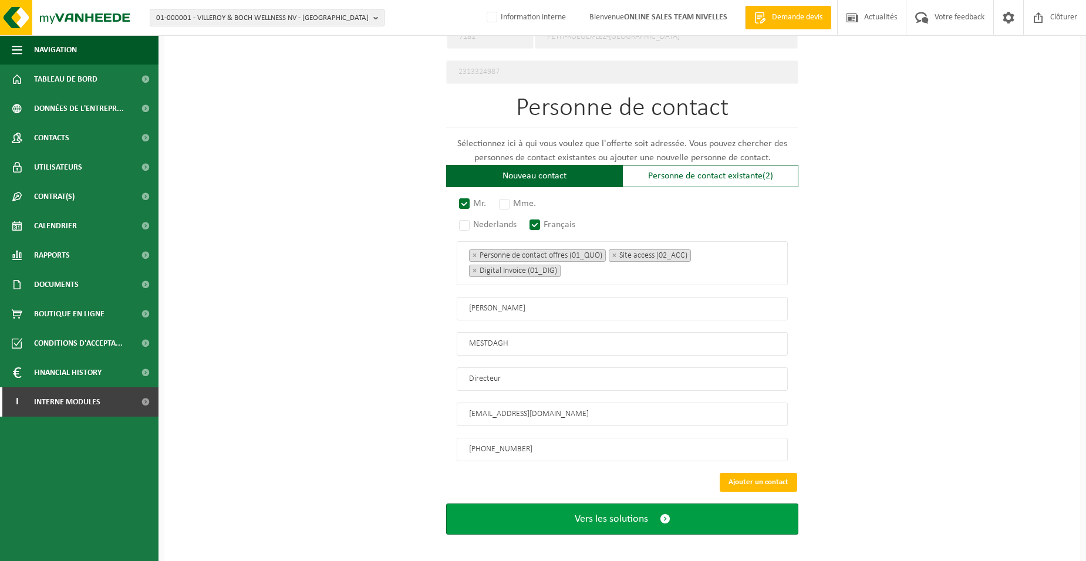
click at [555, 512] on button "Vers les solutions" at bounding box center [622, 519] width 352 height 31
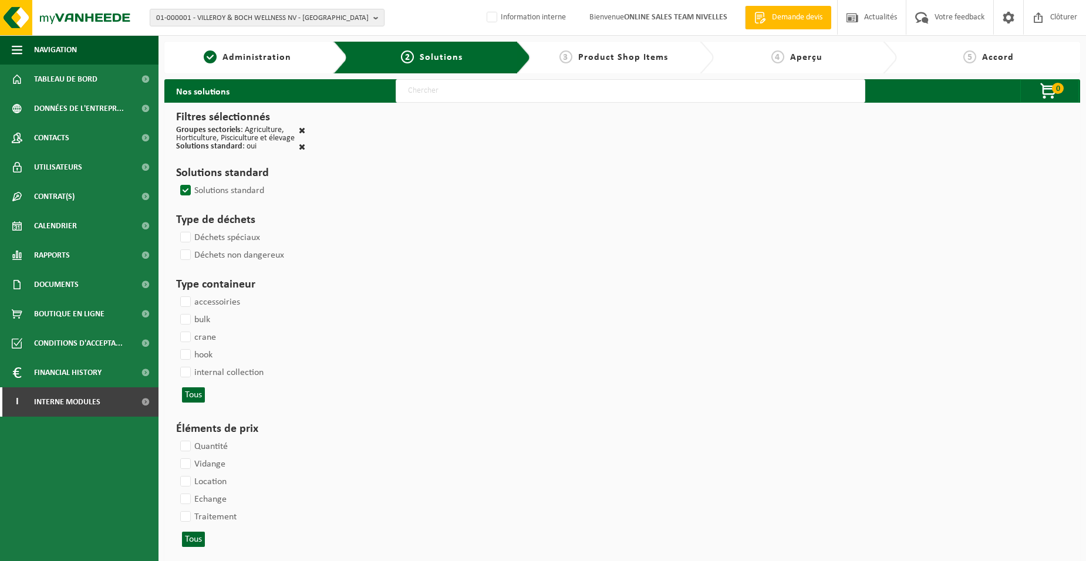
select select
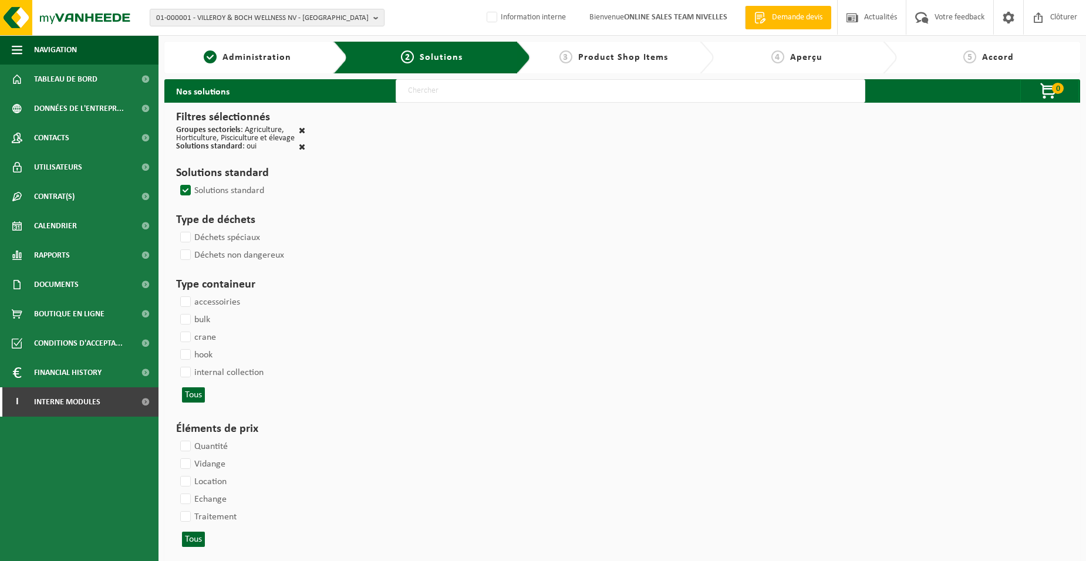
select select
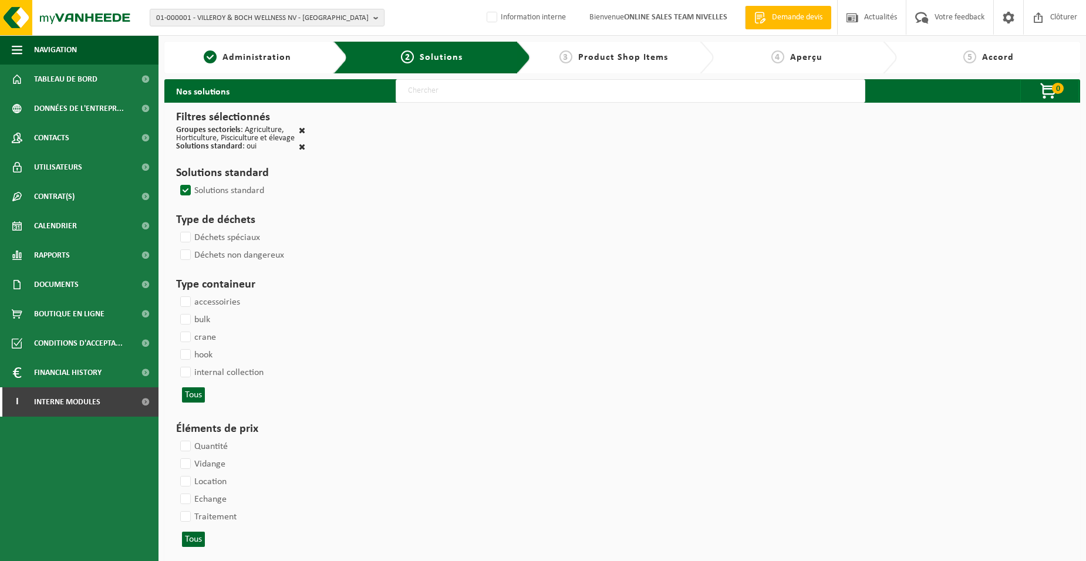
select select
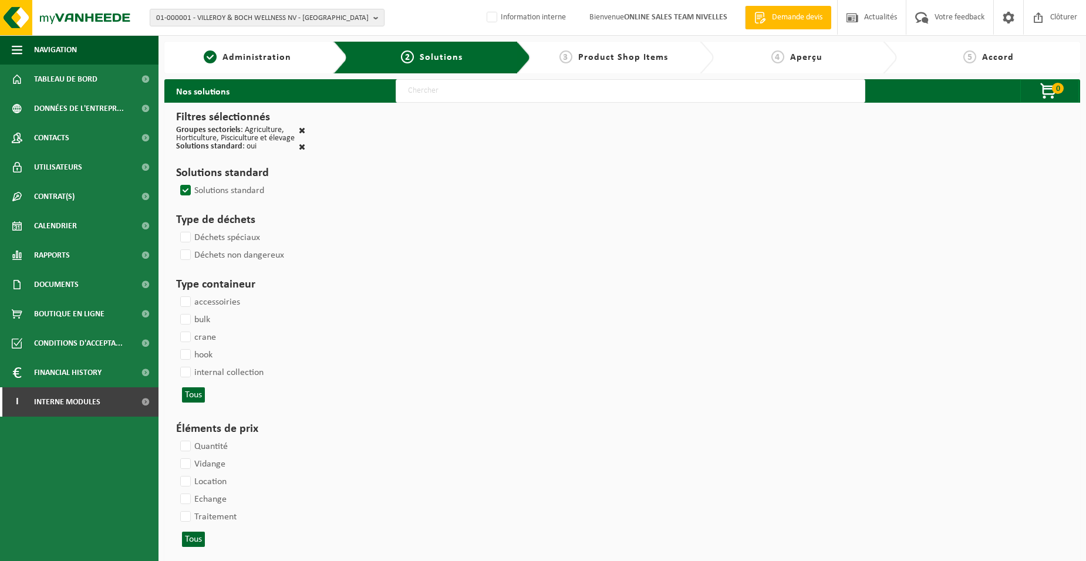
select select
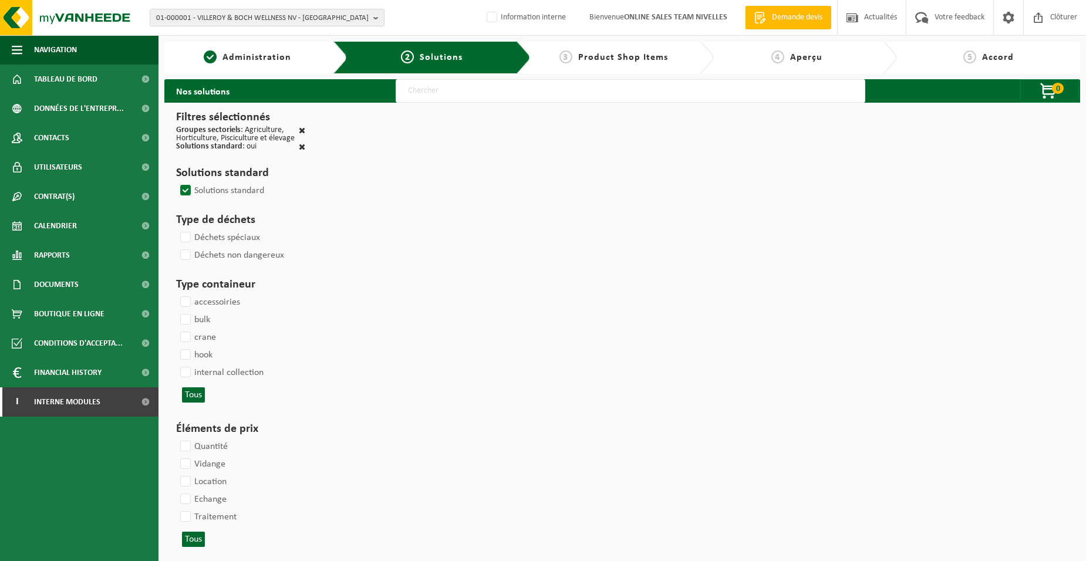
select select
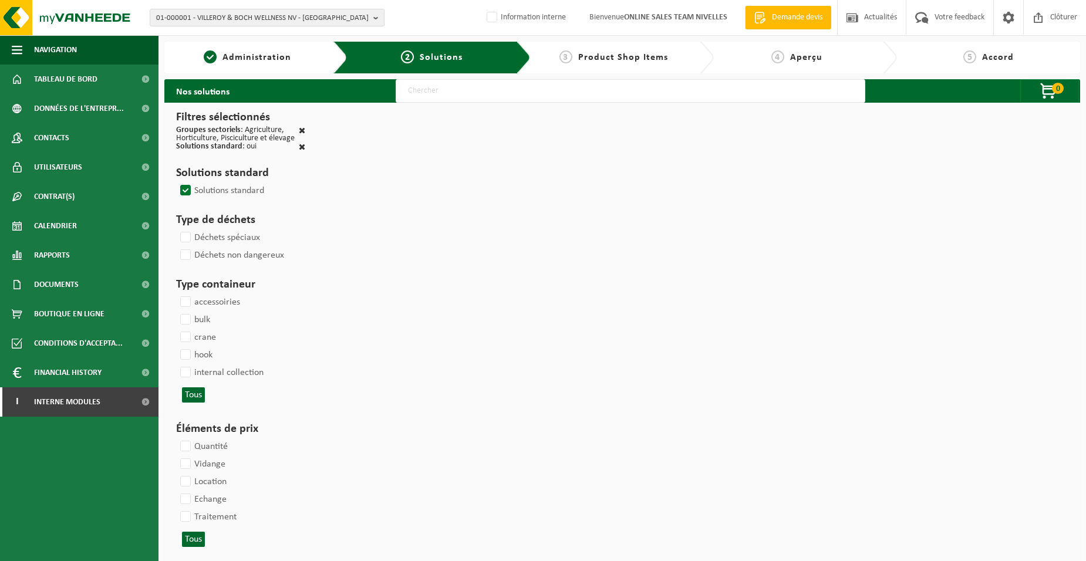
select select
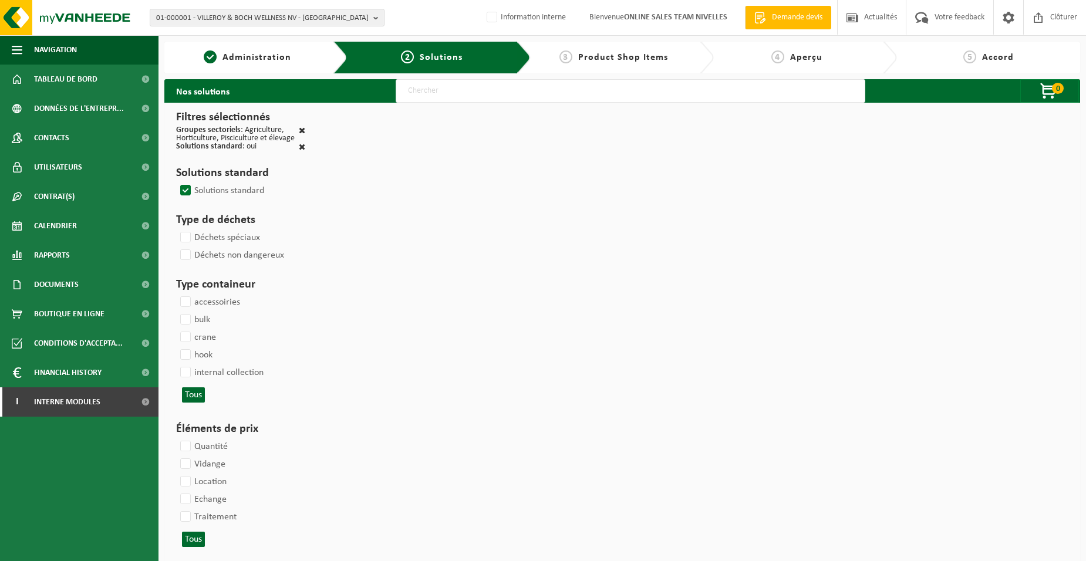
select select
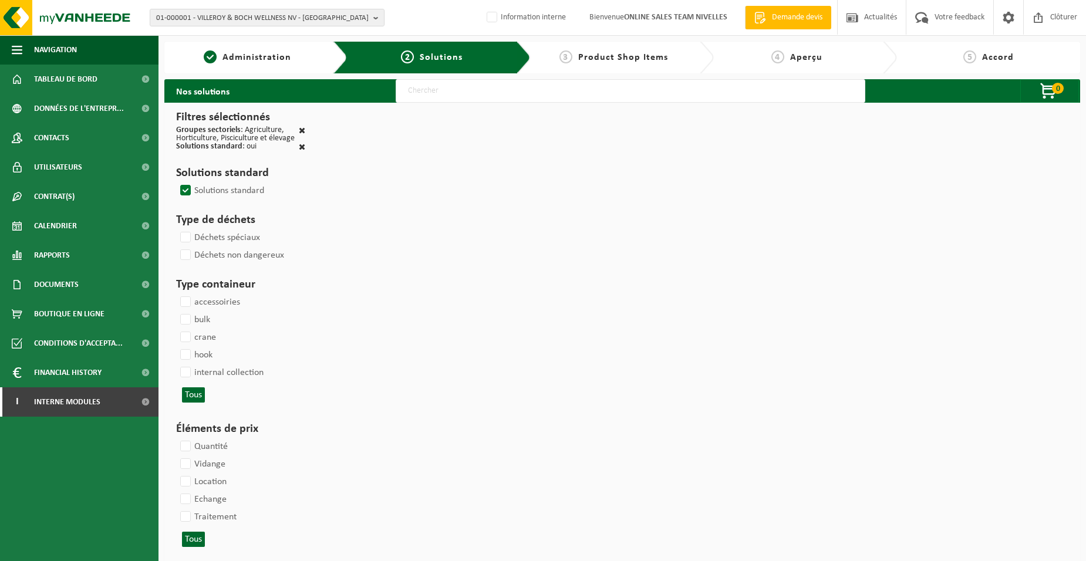
select select
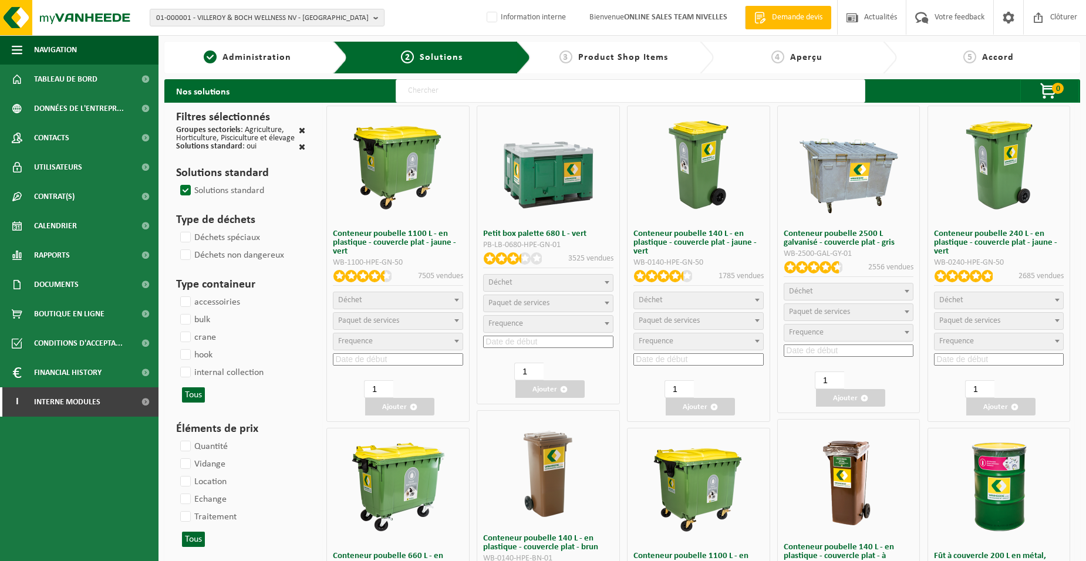
click at [433, 90] on input "text" at bounding box center [631, 90] width 470 height 23
type input "000052"
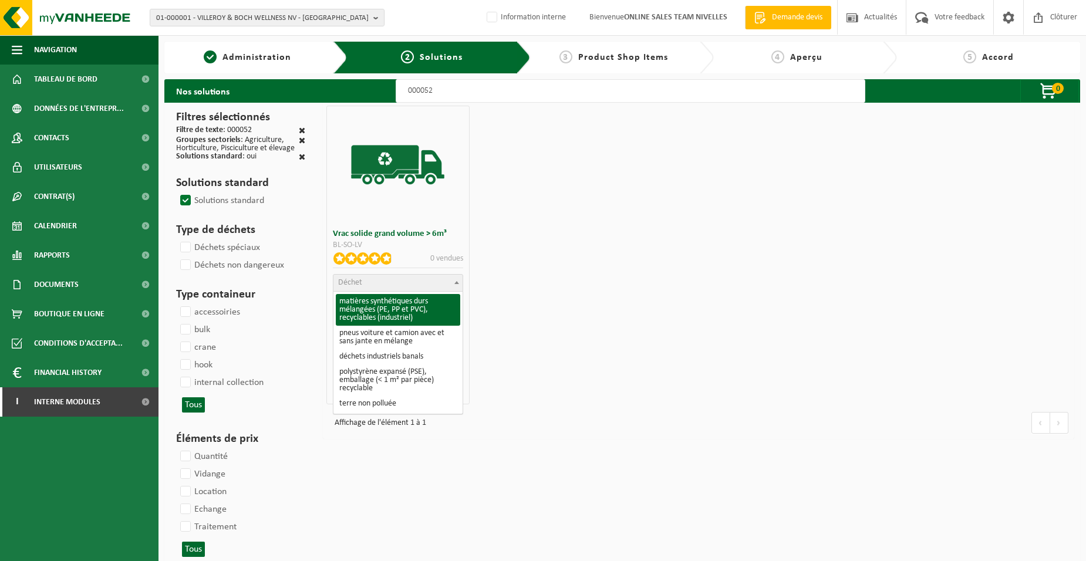
click at [401, 277] on span "Déchet" at bounding box center [398, 283] width 129 height 16
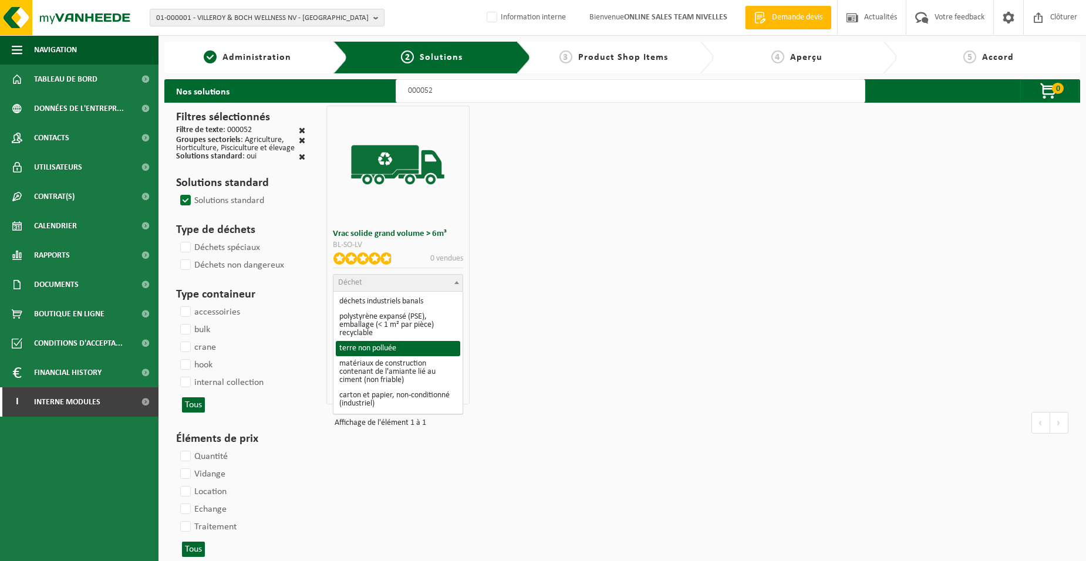
scroll to position [117, 0]
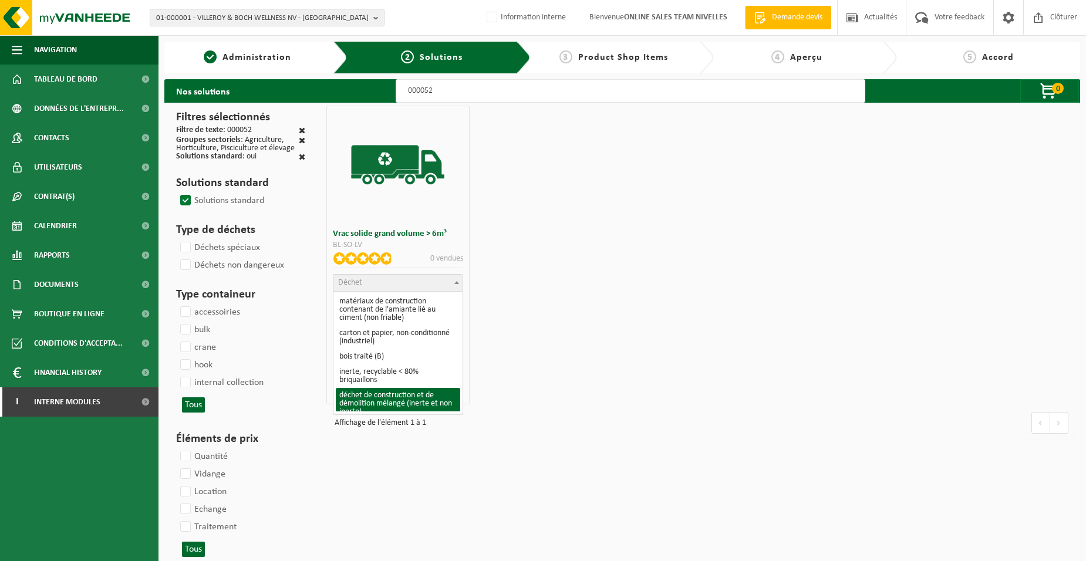
select select "31"
select select
select select "47"
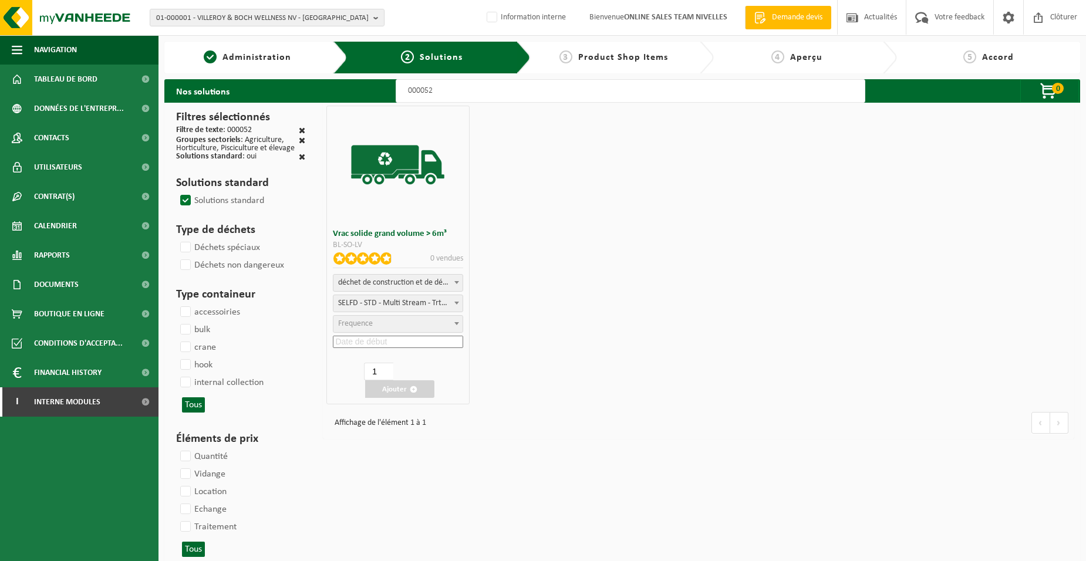
select select "25"
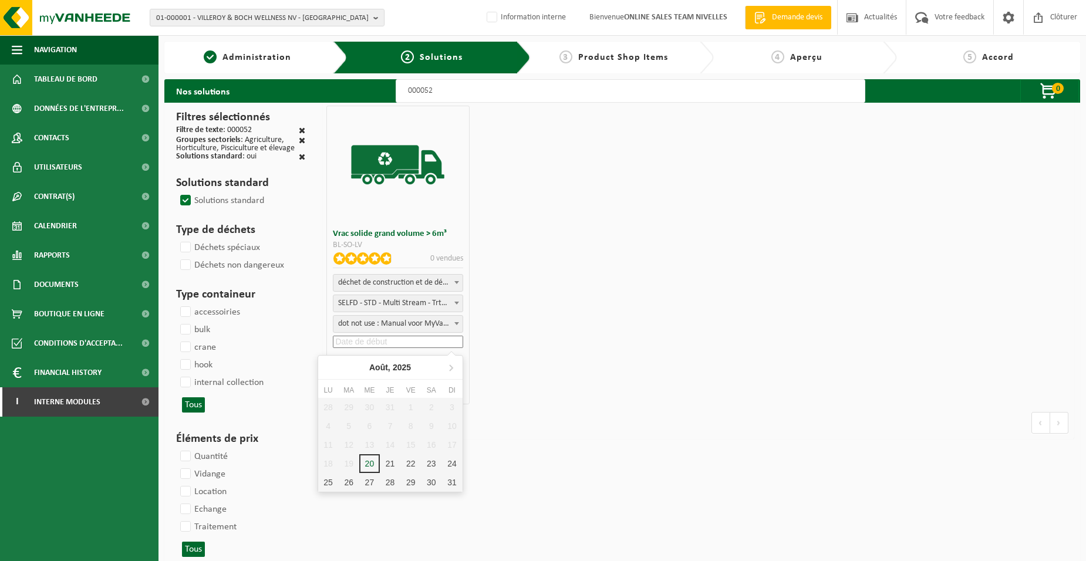
click at [407, 341] on input at bounding box center [398, 342] width 130 height 12
click at [393, 459] on div "21" at bounding box center [390, 464] width 21 height 19
type input "2025-08-21"
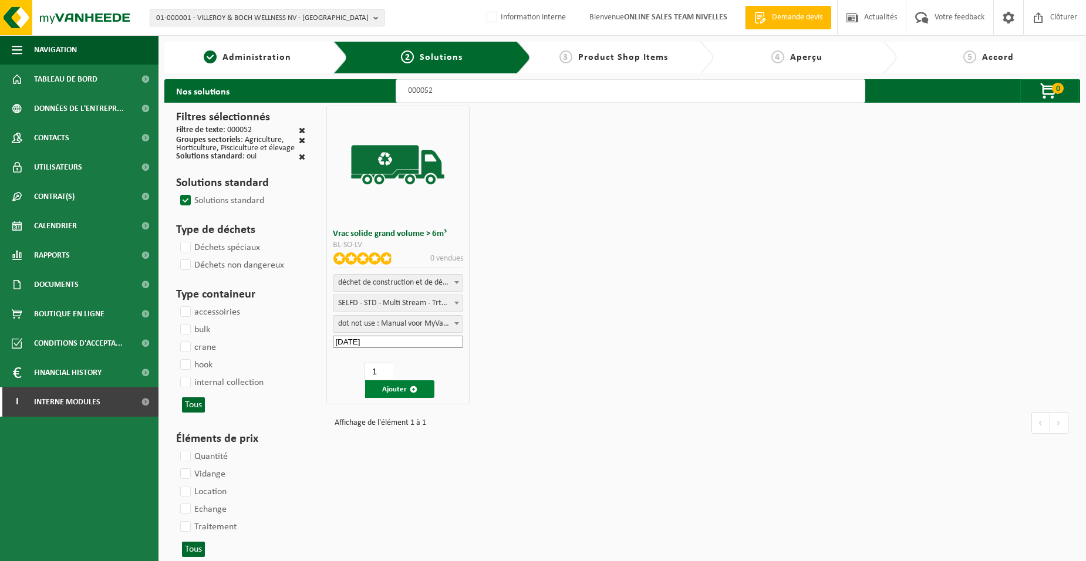
click at [393, 395] on button "Ajouter" at bounding box center [399, 390] width 69 height 18
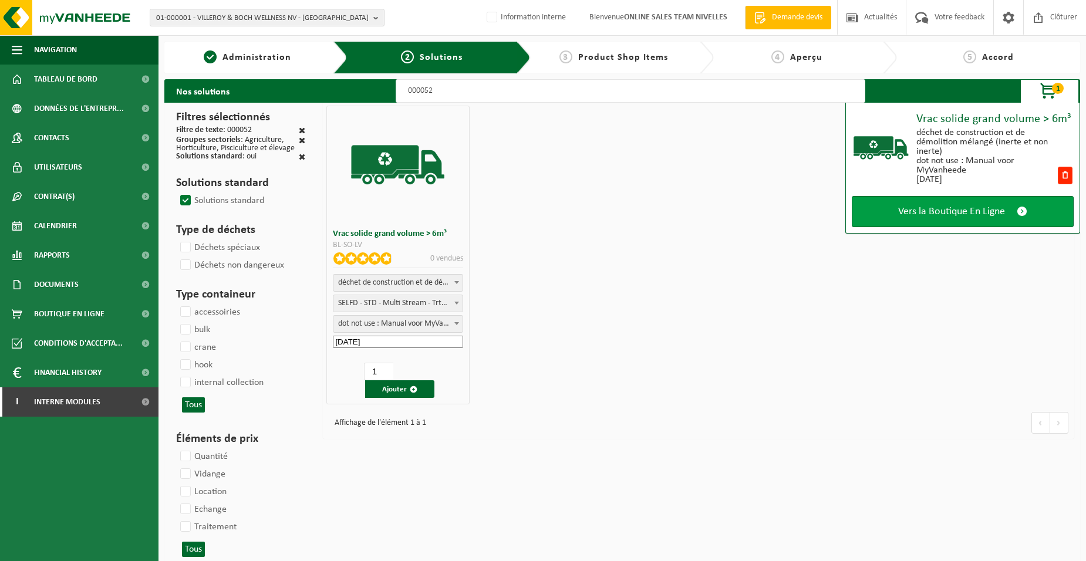
click at [954, 216] on span "Vers la Boutique En Ligne" at bounding box center [952, 212] width 107 height 12
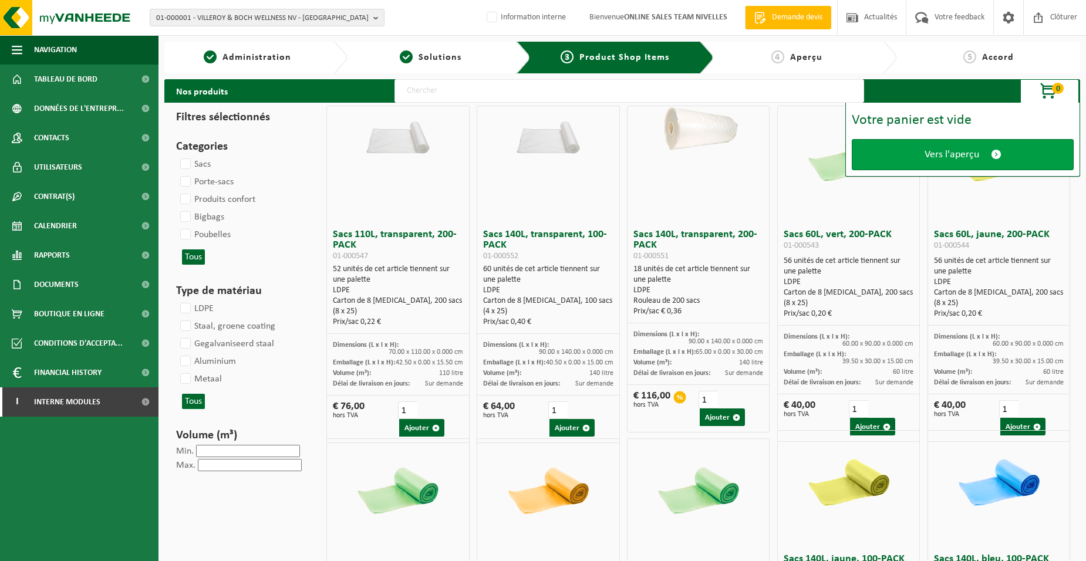
click at [918, 154] on link "Vers l'aperçu" at bounding box center [963, 154] width 222 height 31
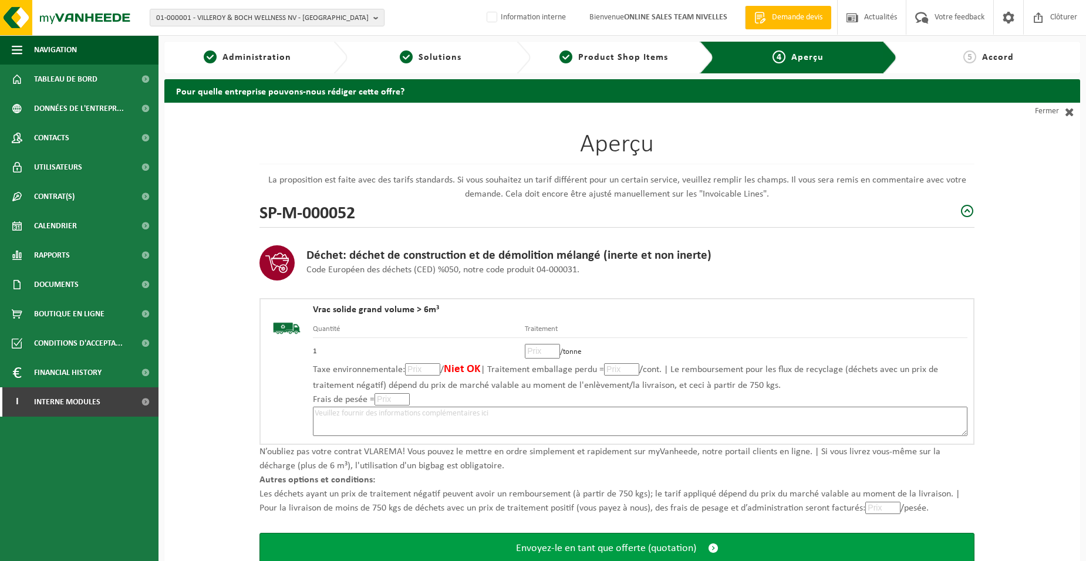
scroll to position [80, 0]
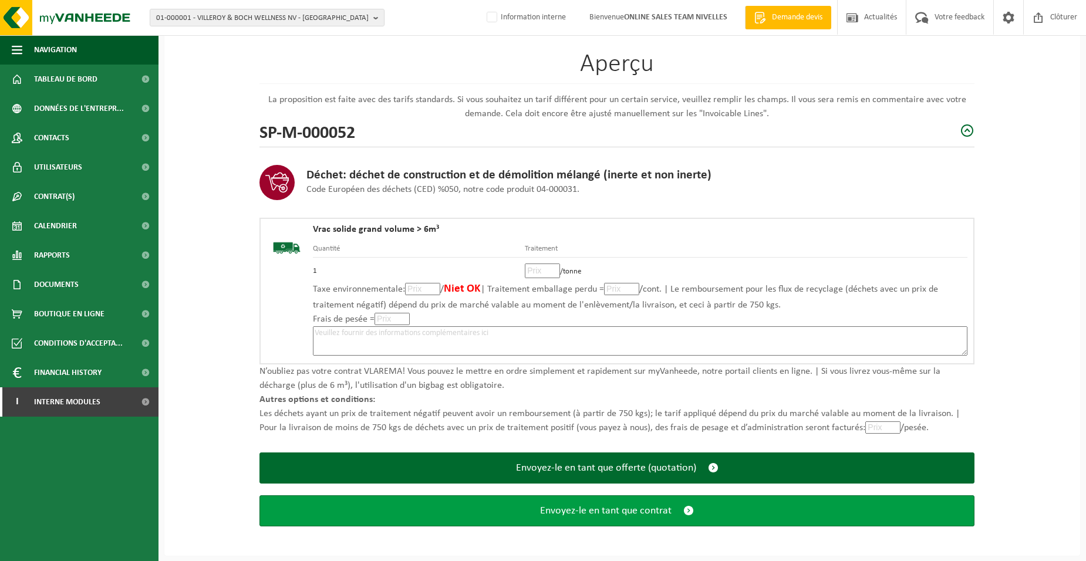
click at [554, 510] on span "Envoyez-le en tant que contrat" at bounding box center [606, 511] width 132 height 12
